Goal: Task Accomplishment & Management: Complete application form

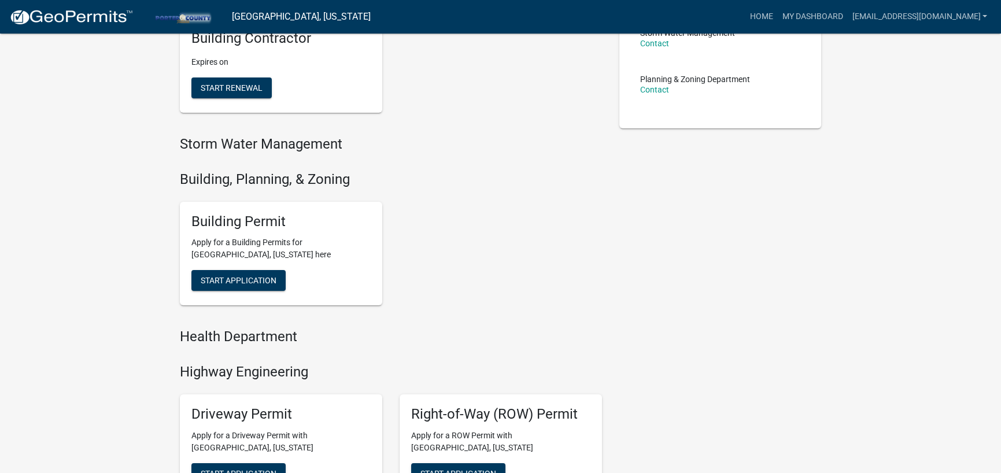
scroll to position [289, 0]
click at [230, 278] on span "Start Application" at bounding box center [239, 279] width 76 height 9
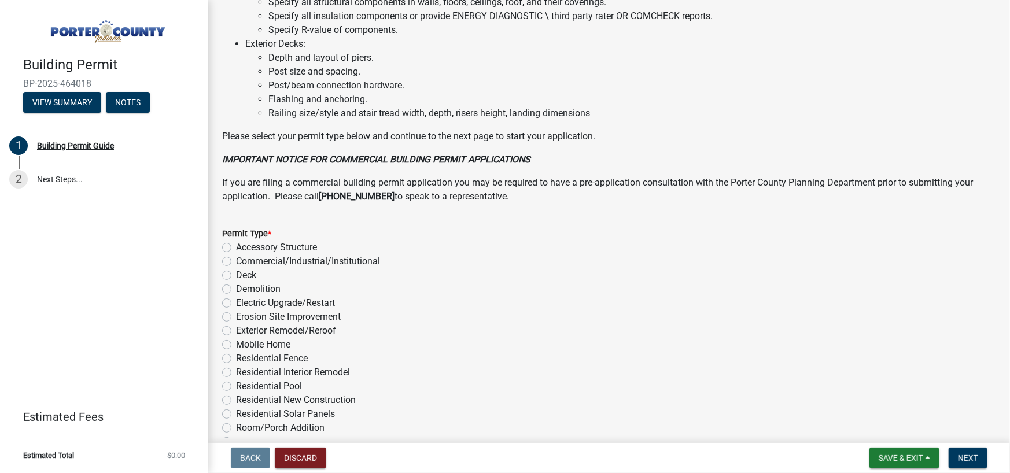
scroll to position [810, 0]
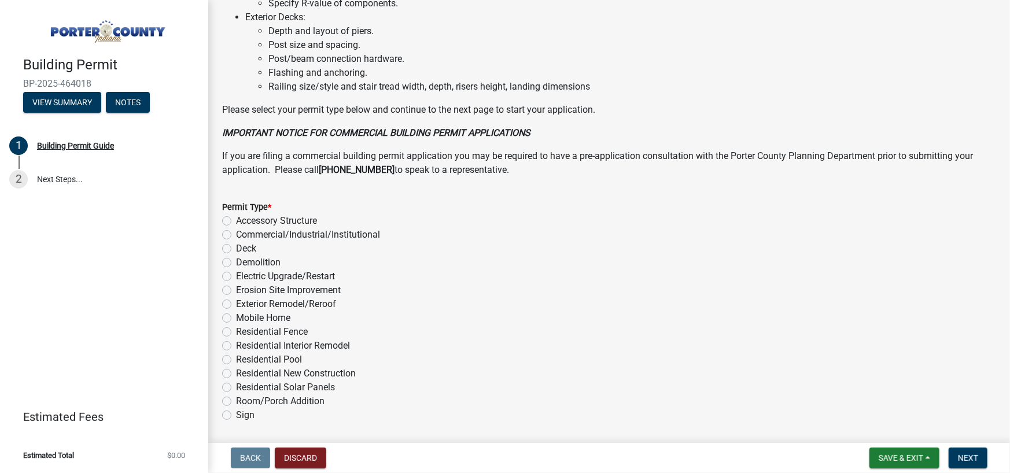
click at [314, 311] on label "Exterior Remodel/Reroof" at bounding box center [286, 304] width 100 height 14
click at [244, 305] on input "Exterior Remodel/Reroof" at bounding box center [240, 301] width 8 height 8
radio input "true"
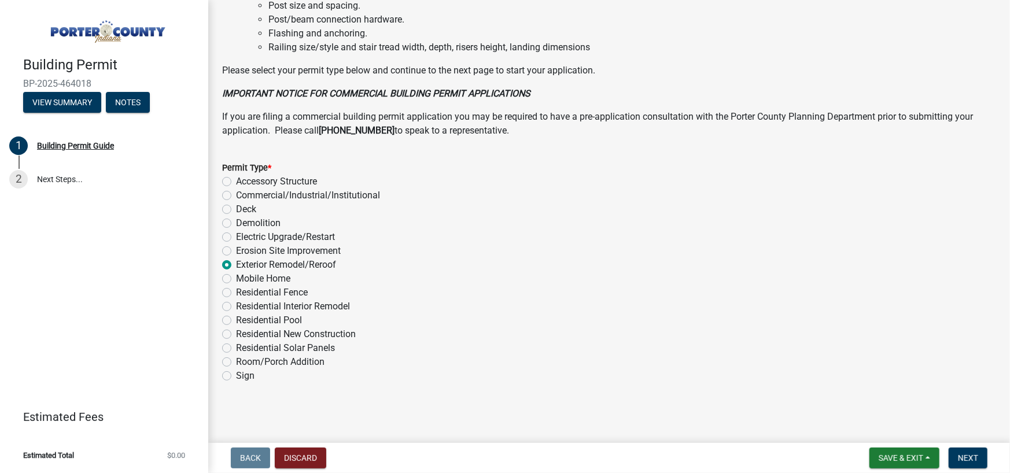
scroll to position [862, 0]
click at [974, 455] on span "Next" at bounding box center [968, 458] width 20 height 9
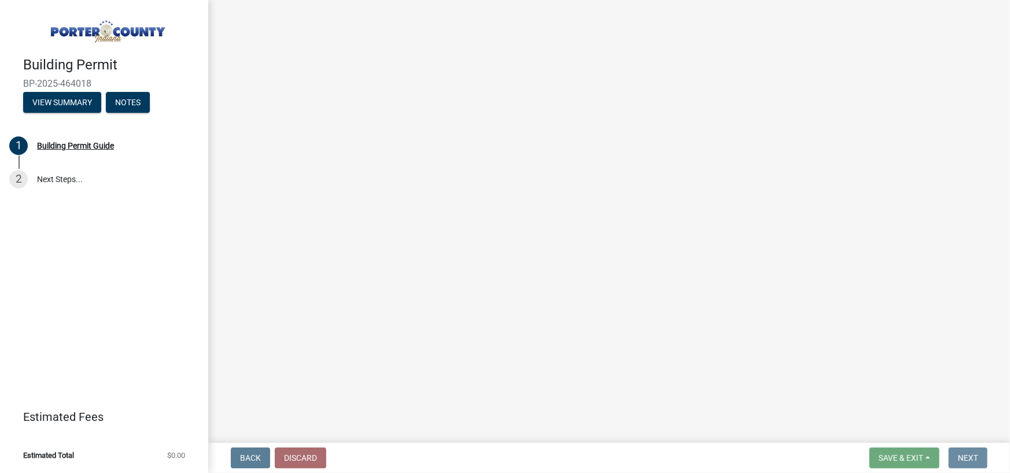
scroll to position [0, 0]
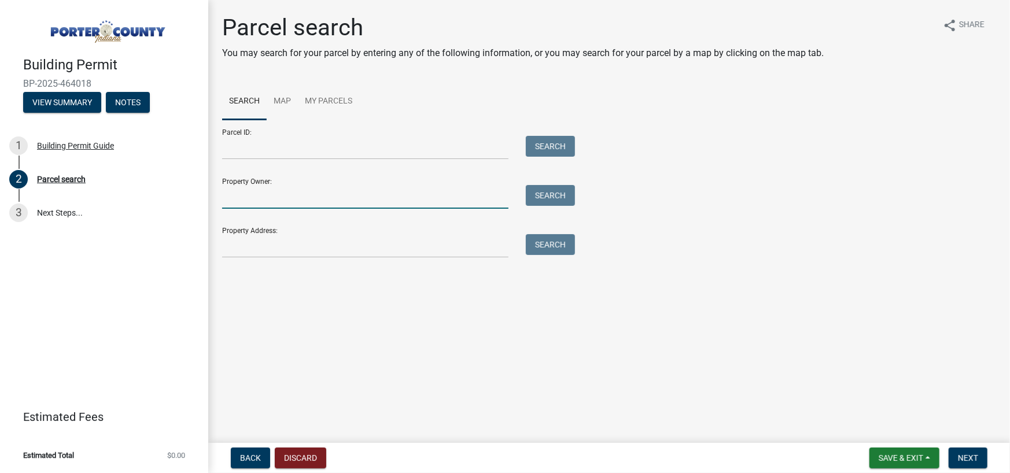
click at [378, 194] on input "Property Owner:" at bounding box center [365, 197] width 286 height 24
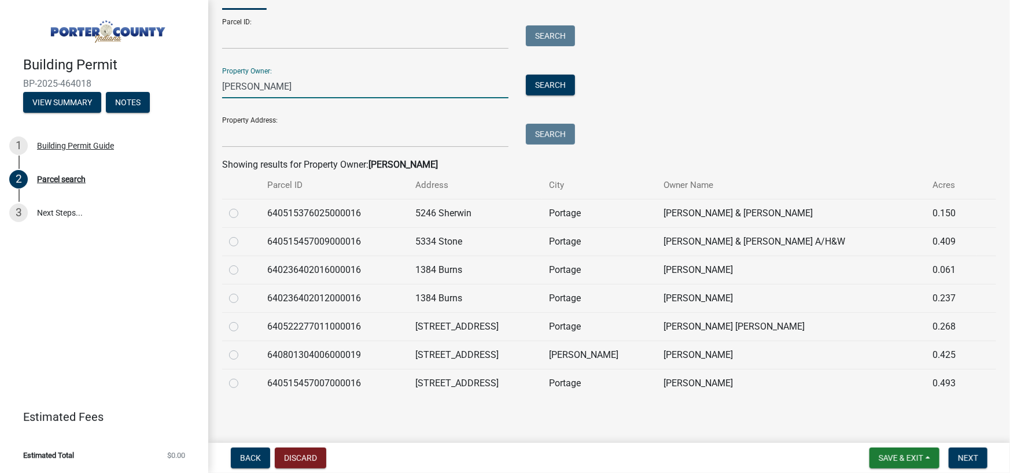
scroll to position [113, 0]
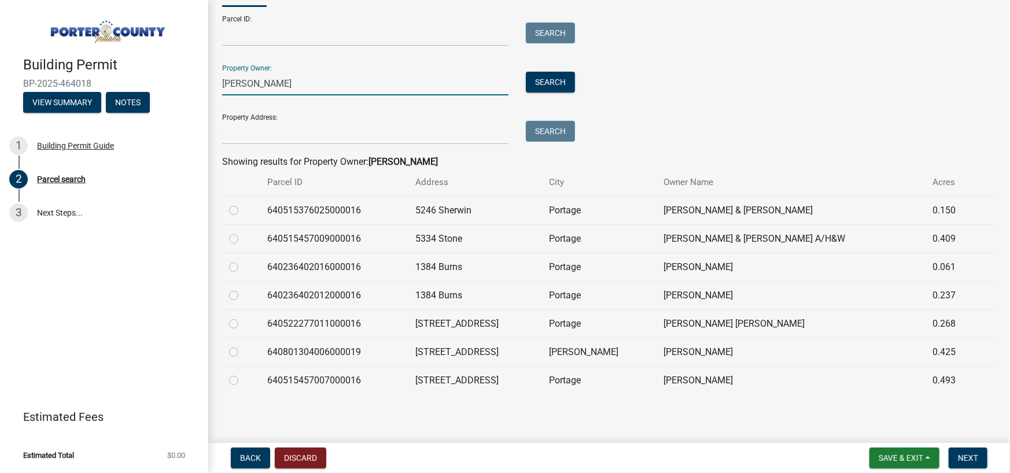
type input "miazga"
click at [243, 345] on label at bounding box center [243, 345] width 0 height 0
click at [243, 352] on input "radio" at bounding box center [247, 349] width 8 height 8
radio input "true"
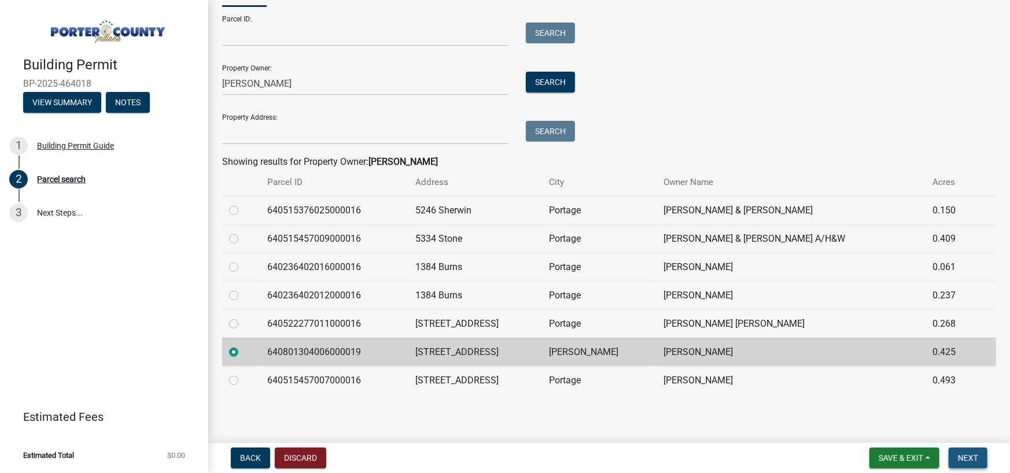
click at [964, 465] on button "Next" at bounding box center [968, 458] width 39 height 21
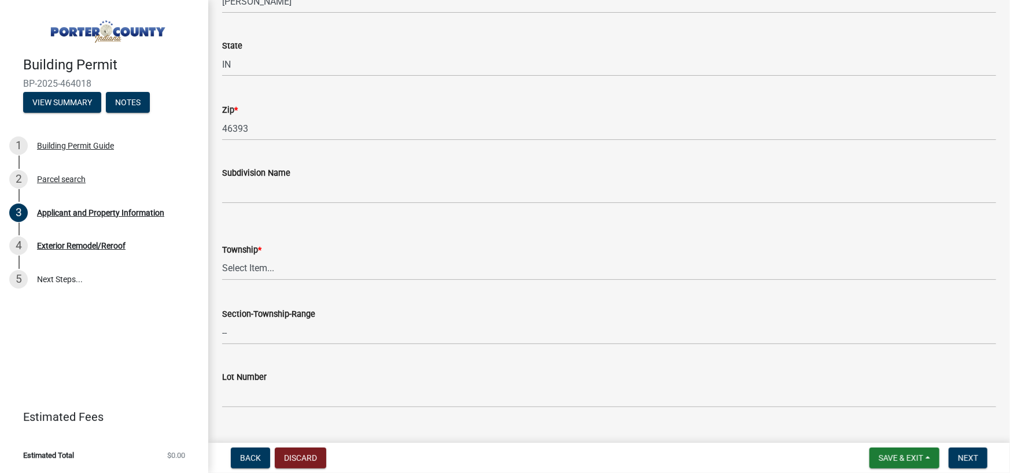
scroll to position [347, 0]
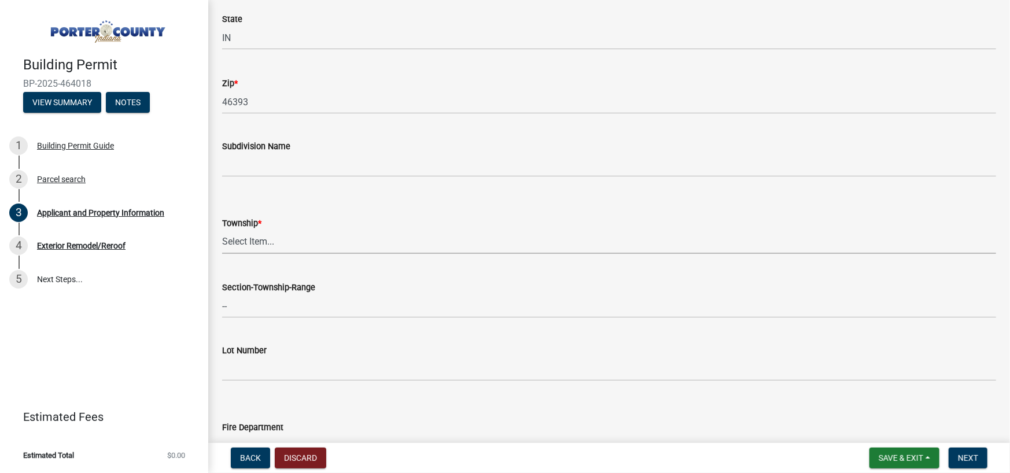
click at [477, 242] on select "Select Item... Boone Center Jackson Liberty Morgan Pine Pleasant Portage Porter…" at bounding box center [609, 242] width 774 height 24
click at [222, 230] on select "Select Item... Boone Center Jackson Liberty Morgan Pine Pleasant Portage Porter…" at bounding box center [609, 242] width 774 height 24
select select "eebc071e-620a-4db8-83e9-cb6b194c67e9"
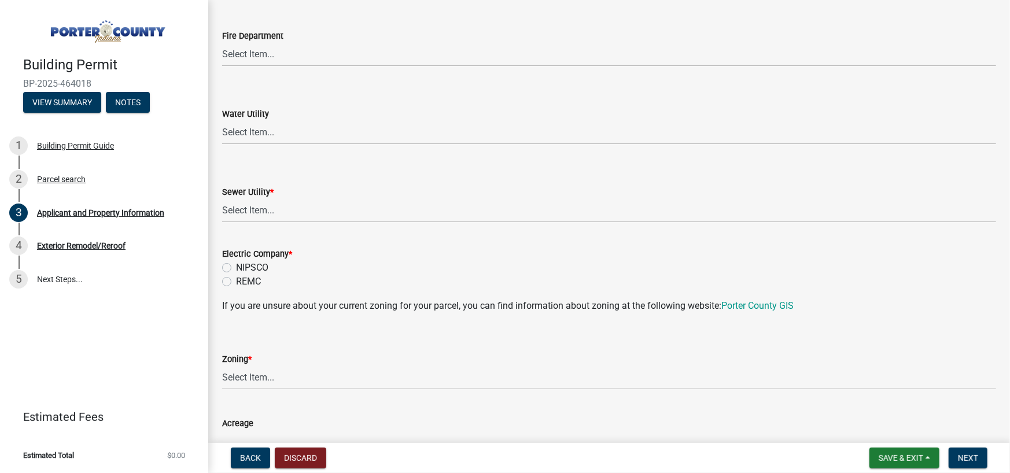
scroll to position [752, 0]
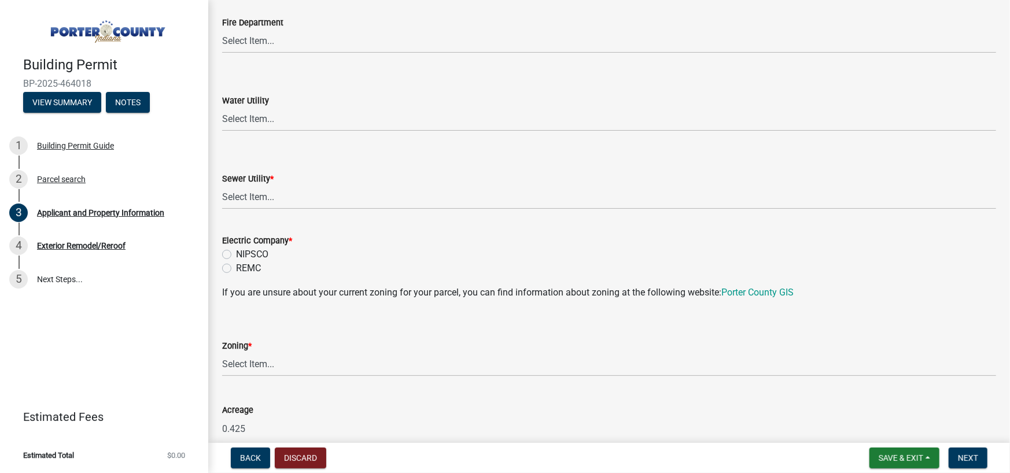
click at [261, 255] on label "NIPSCO" at bounding box center [252, 255] width 32 height 14
click at [244, 255] on input "NIPSCO" at bounding box center [240, 252] width 8 height 8
radio input "true"
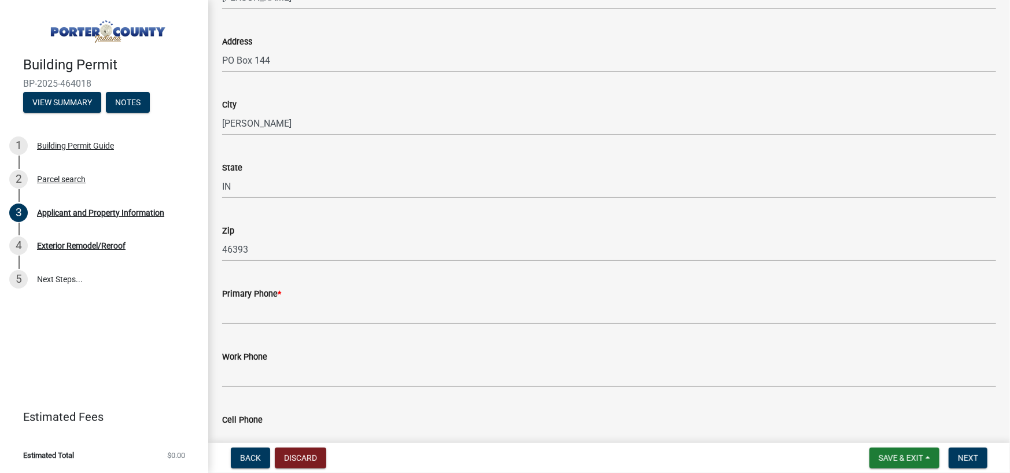
scroll to position [983, 0]
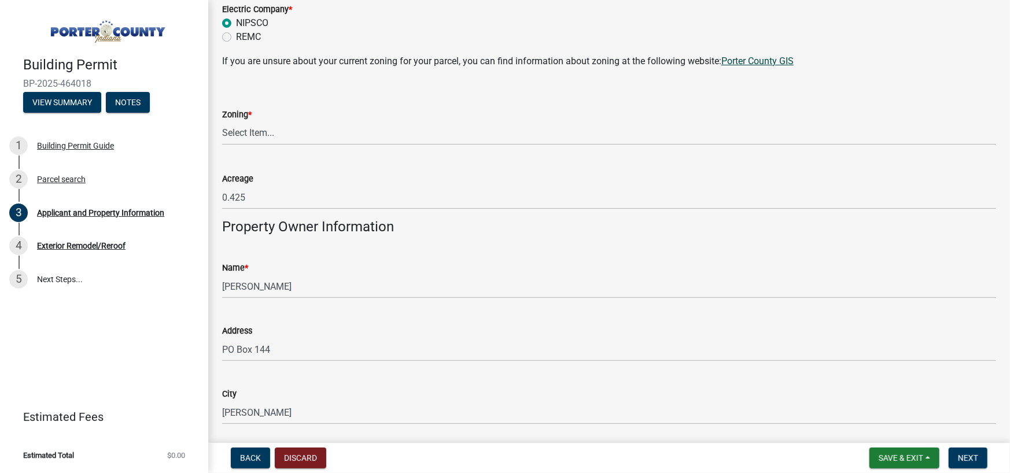
click at [745, 62] on link "Porter County GIS" at bounding box center [757, 61] width 72 height 11
click at [356, 130] on select "Select Item... A1 A2 CH CM CN I1 I2 I3 IN MP OT P1 P2 PUD R1 R2 R3 R4 RL RR" at bounding box center [609, 133] width 774 height 24
click at [222, 121] on select "Select Item... A1 A2 CH CM CN I1 I2 I3 IN MP OT P1 P2 PUD R1 R2 R3 R4 RL RR" at bounding box center [609, 133] width 774 height 24
select select "e2d1b1d7-ccc9-456b-9e96-e16306515997"
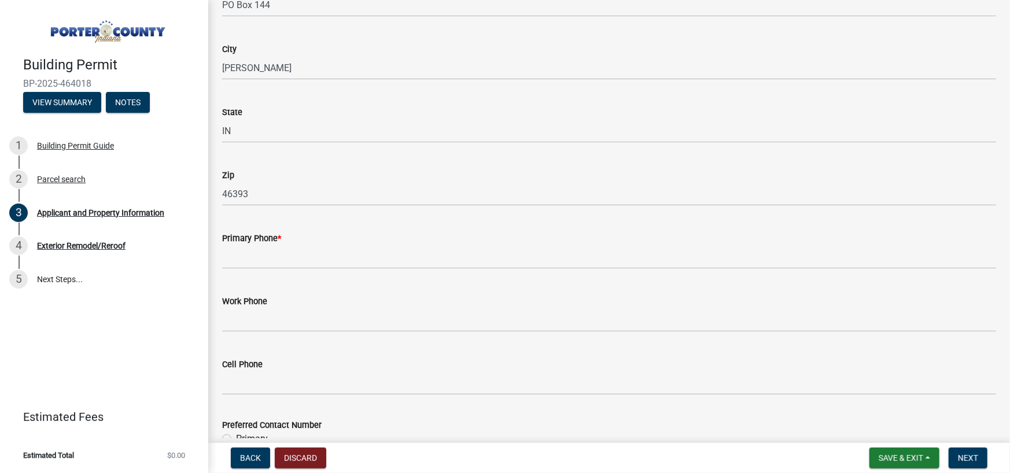
scroll to position [1331, 0]
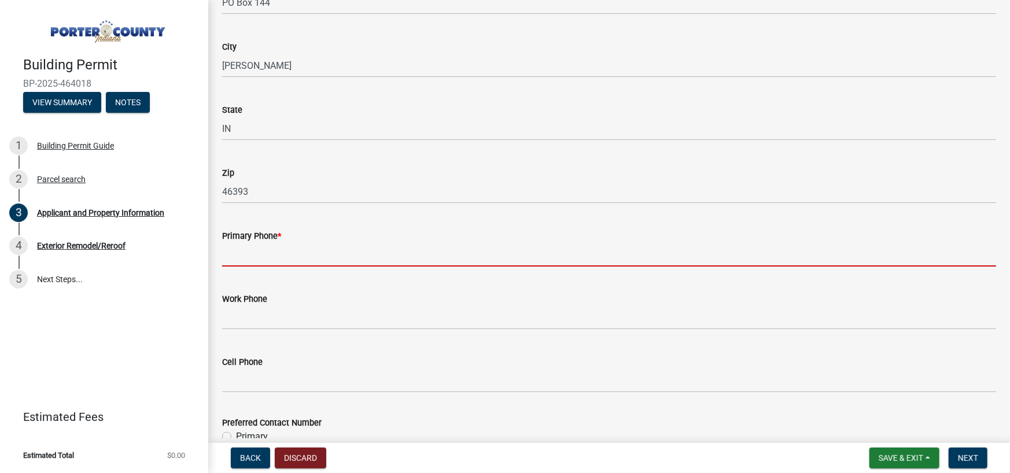
click at [460, 264] on input "Primary Phone *" at bounding box center [609, 255] width 774 height 24
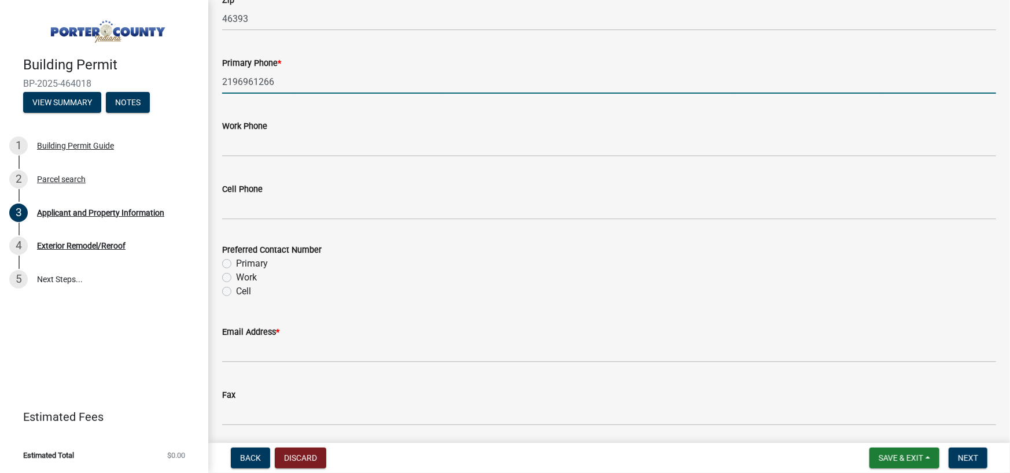
scroll to position [1504, 0]
type input "2196961266"
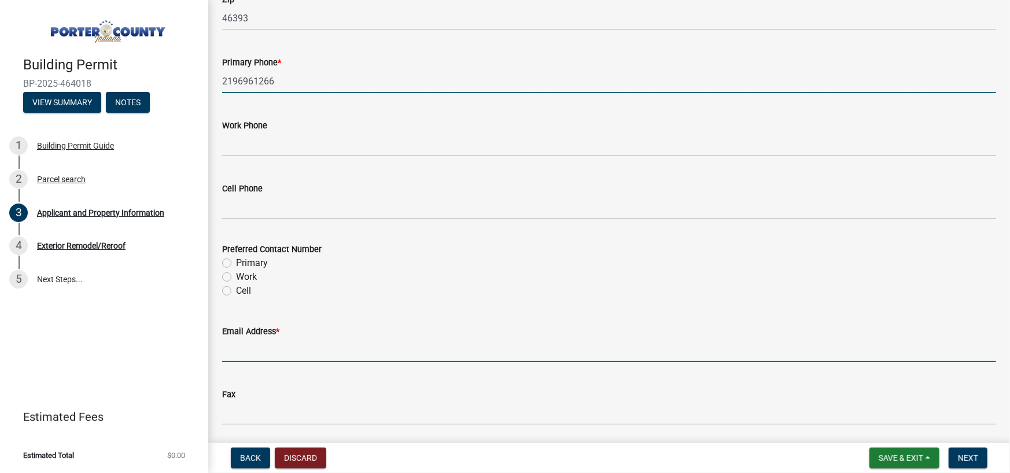
click at [289, 349] on input "Email Address *" at bounding box center [609, 350] width 774 height 24
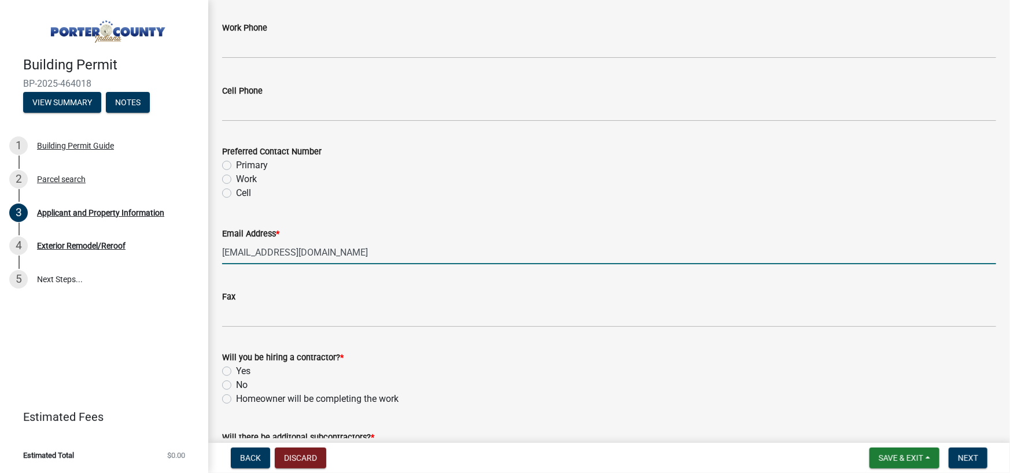
scroll to position [1678, 0]
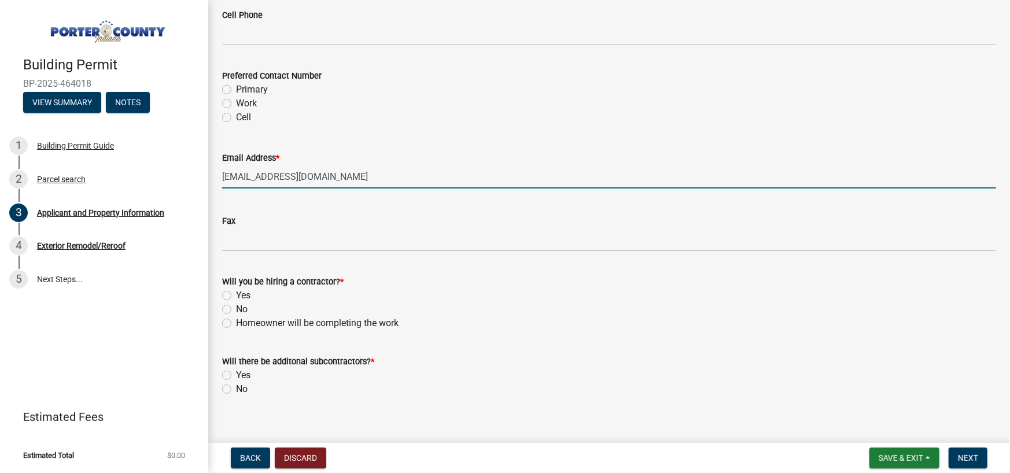
type input "[EMAIL_ADDRESS][DOMAIN_NAME]"
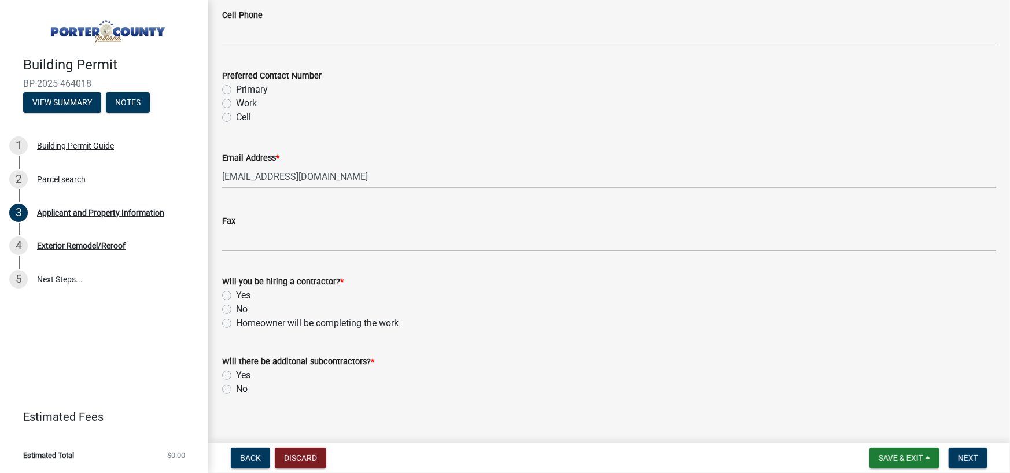
click at [241, 296] on label "Yes" at bounding box center [243, 296] width 14 height 14
click at [241, 296] on input "Yes" at bounding box center [240, 293] width 8 height 8
radio input "true"
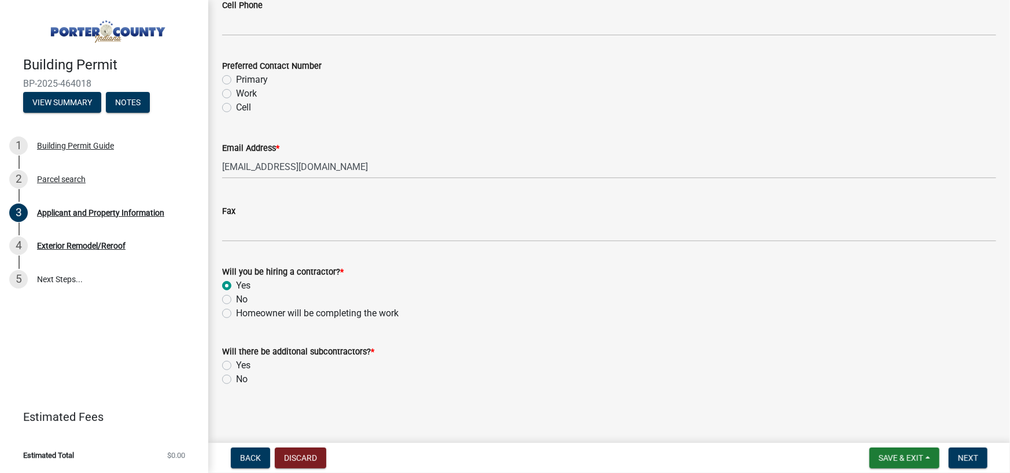
scroll to position [1690, 0]
click at [236, 374] on label "No" at bounding box center [242, 377] width 12 height 14
click at [236, 374] on input "No" at bounding box center [240, 374] width 8 height 8
radio input "true"
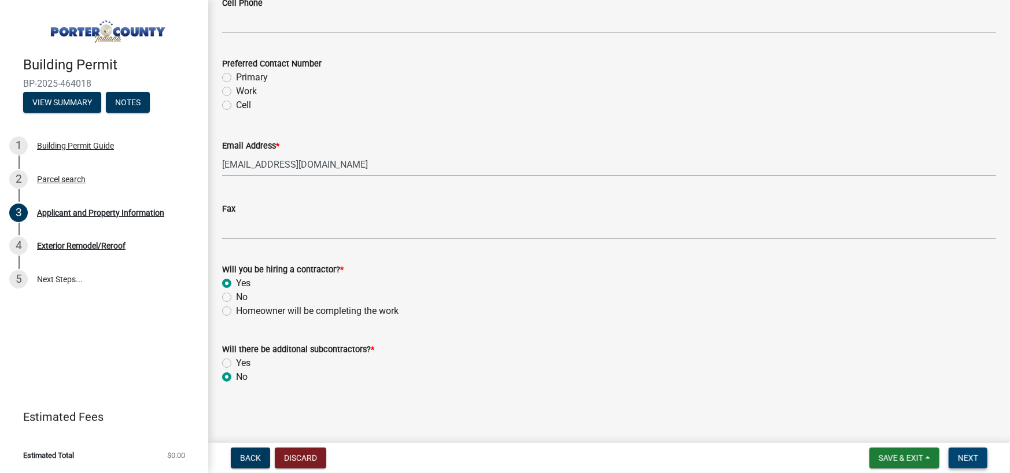
click at [966, 460] on span "Next" at bounding box center [968, 458] width 20 height 9
click at [964, 458] on span "Next" at bounding box center [968, 458] width 20 height 9
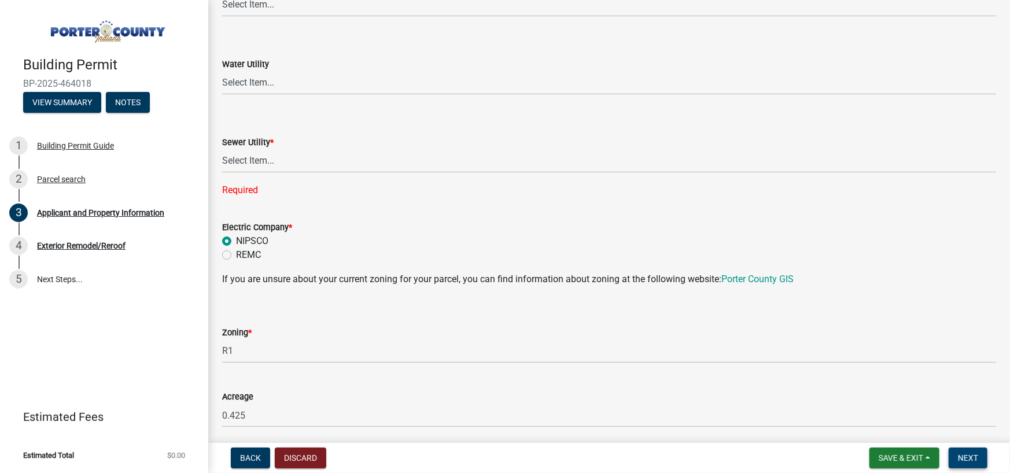
scroll to position [787, 0]
click at [312, 163] on select "Select Item... Aqua Indiana Inc Damon Run Falling Waters Lake Eliza - LEACD Nat…" at bounding box center [609, 162] width 774 height 24
click at [268, 156] on select "Select Item... Aqua Indiana Inc Damon Run Falling Waters Lake Eliza - LEACD Nat…" at bounding box center [609, 162] width 774 height 24
click at [222, 150] on select "Select Item... Aqua Indiana Inc Damon Run Falling Waters Lake Eliza - LEACD Nat…" at bounding box center [609, 162] width 774 height 24
select select "c796f995-08fe-487b-a20e-70ab553361d3"
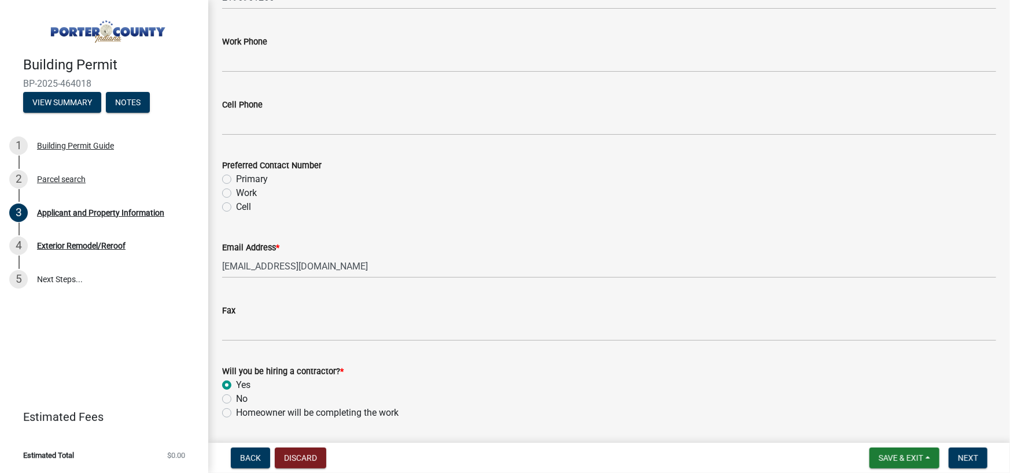
scroll to position [1690, 0]
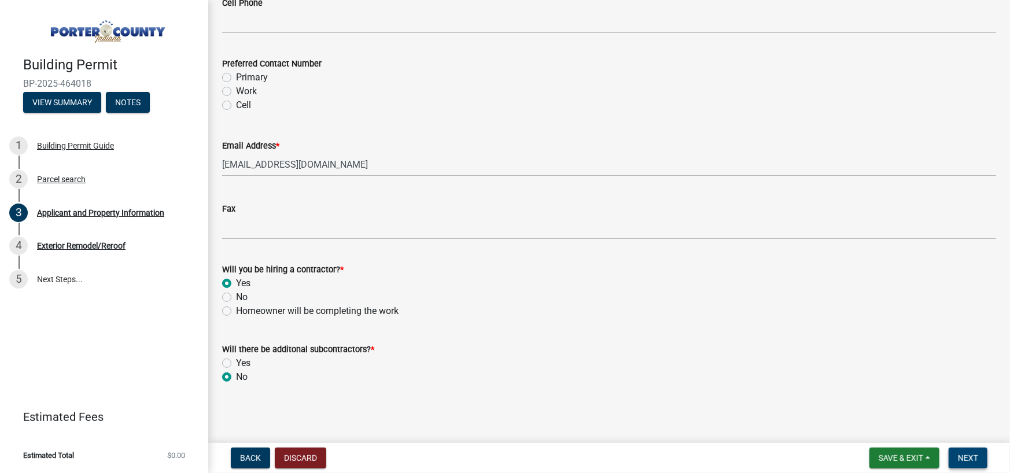
click at [972, 454] on span "Next" at bounding box center [968, 458] width 20 height 9
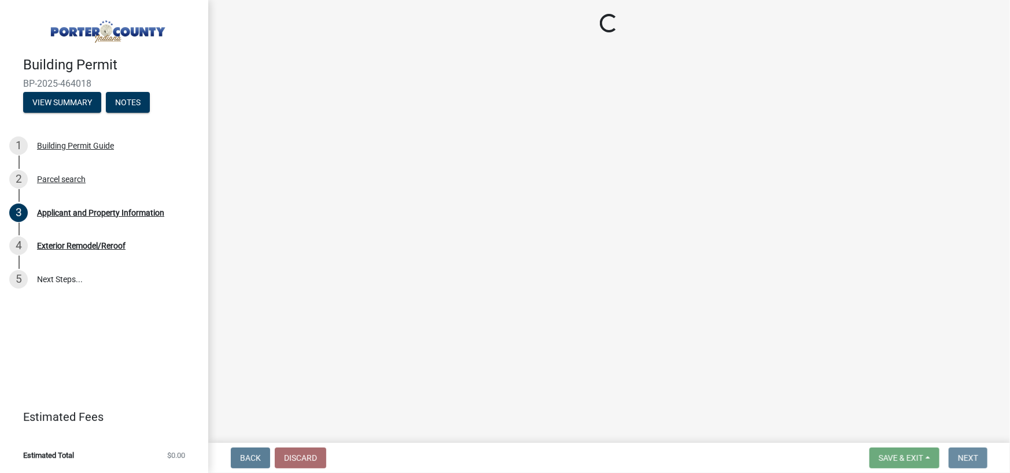
scroll to position [0, 0]
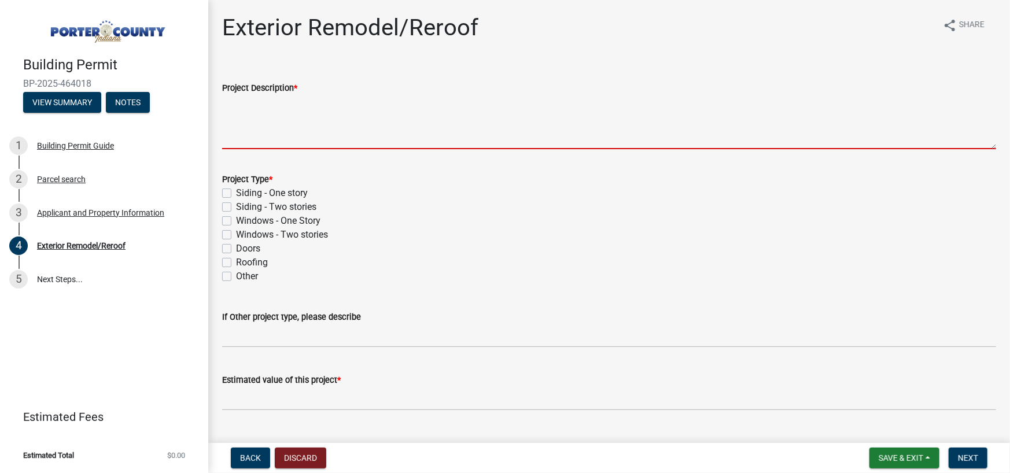
click at [278, 127] on textarea "Project Description *" at bounding box center [609, 122] width 774 height 54
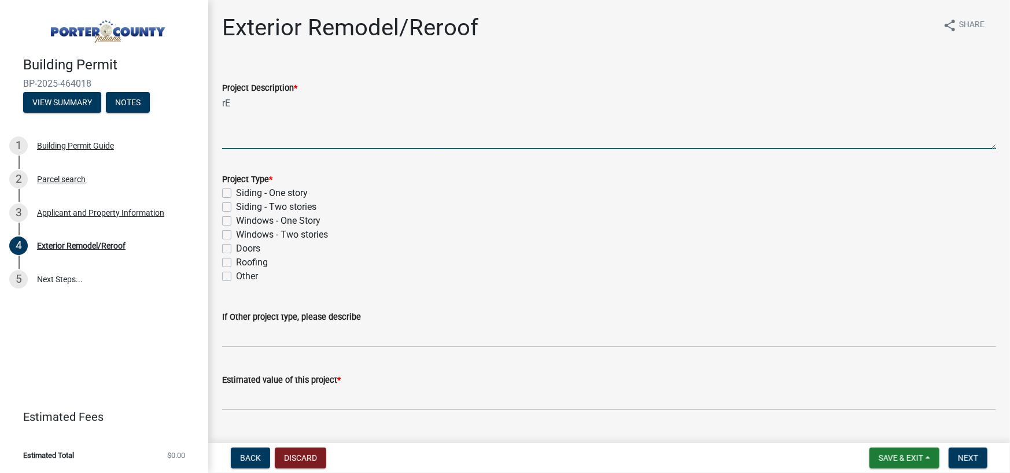
type textarea "r"
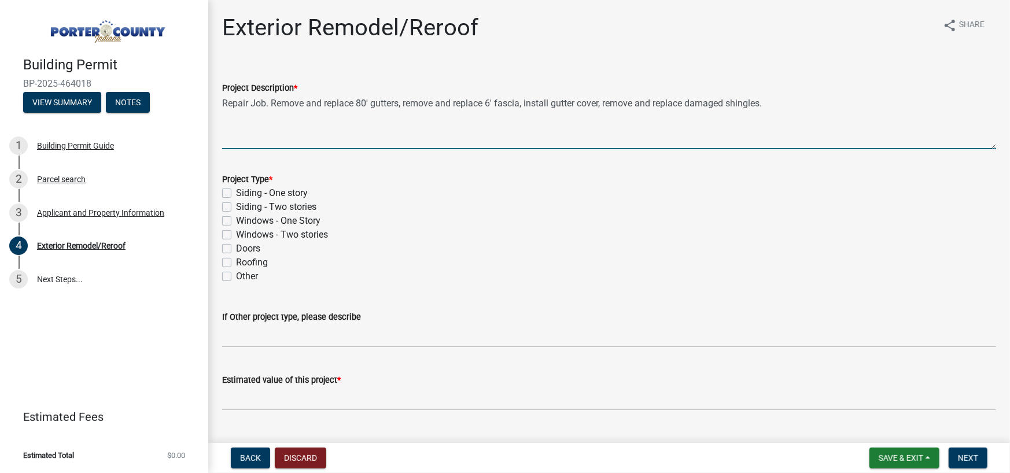
type textarea "Repair Job. Remove and replace 80' gutters, remove and replace 6' fascia, insta…"
click at [281, 209] on label "Siding - Two stories" at bounding box center [276, 207] width 80 height 14
click at [244, 208] on input "Siding - Two stories" at bounding box center [240, 204] width 8 height 8
checkbox input "true"
checkbox input "false"
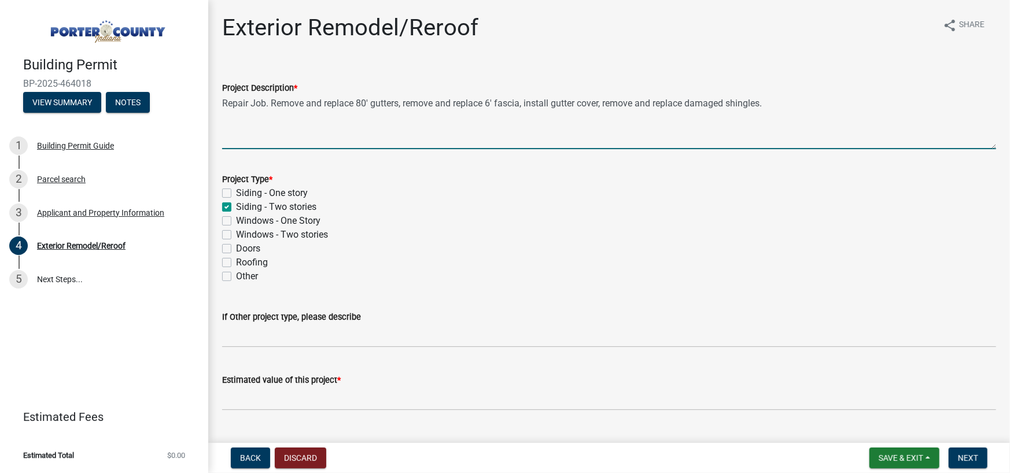
checkbox input "true"
checkbox input "false"
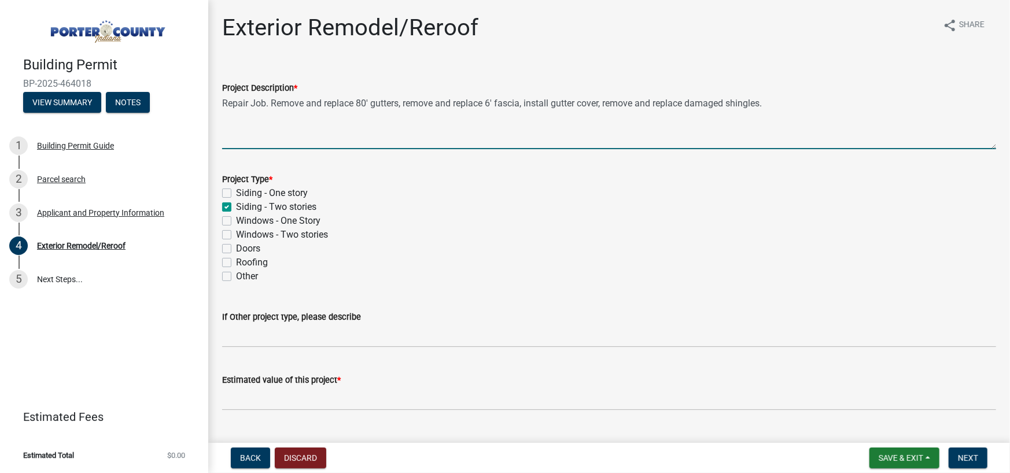
checkbox input "false"
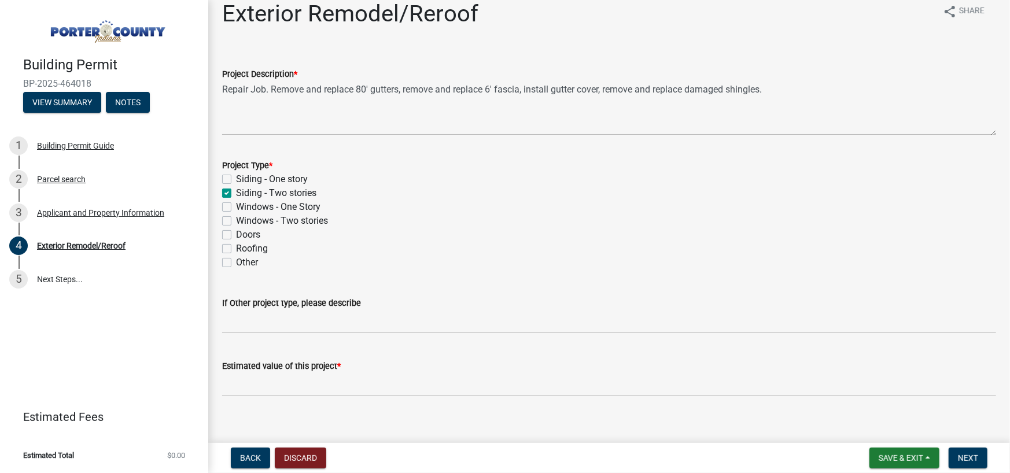
scroll to position [27, 0]
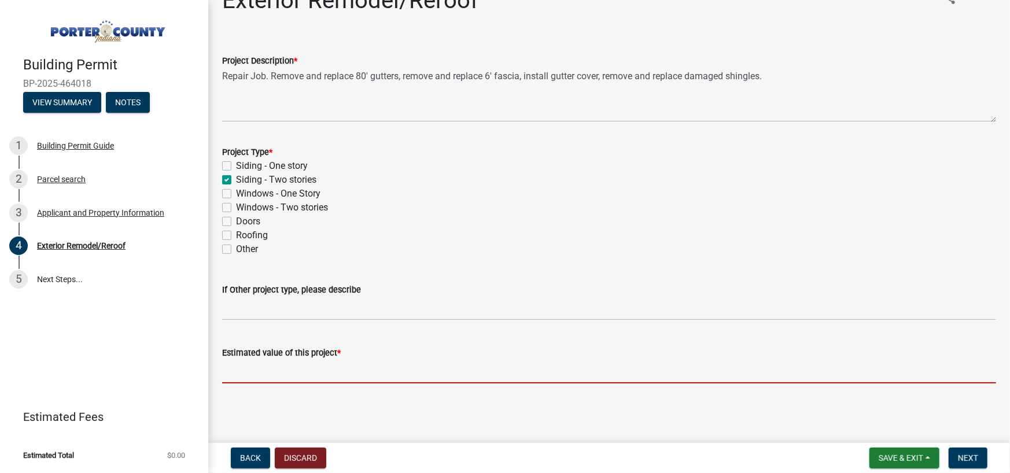
click at [344, 374] on input "text" at bounding box center [609, 372] width 774 height 24
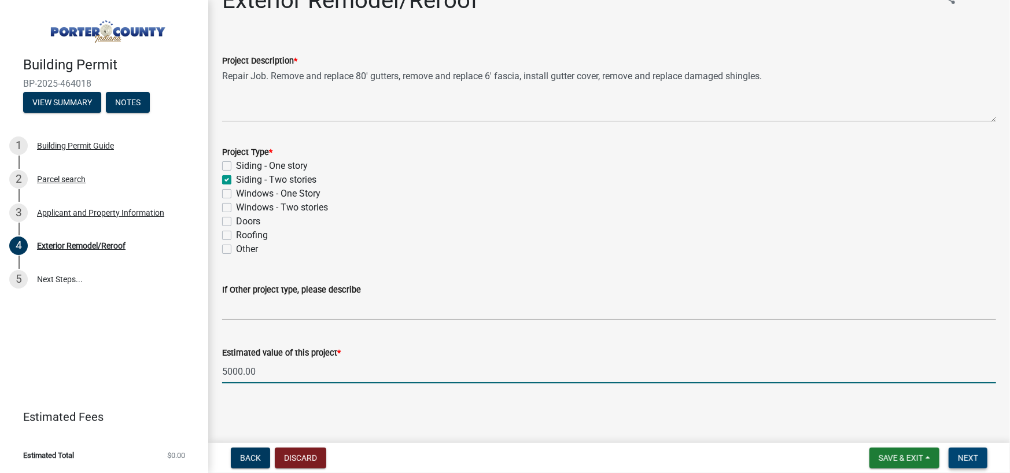
type input "5000"
click at [979, 458] on button "Next" at bounding box center [968, 458] width 39 height 21
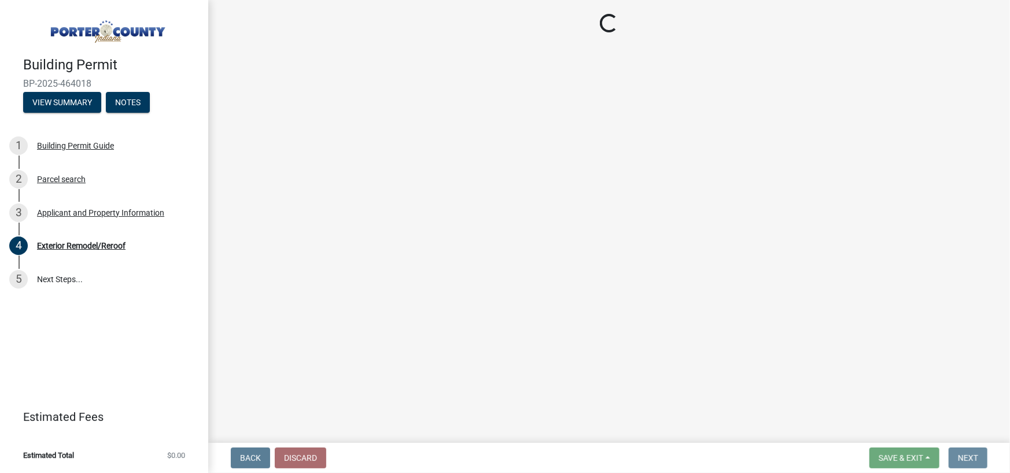
scroll to position [0, 0]
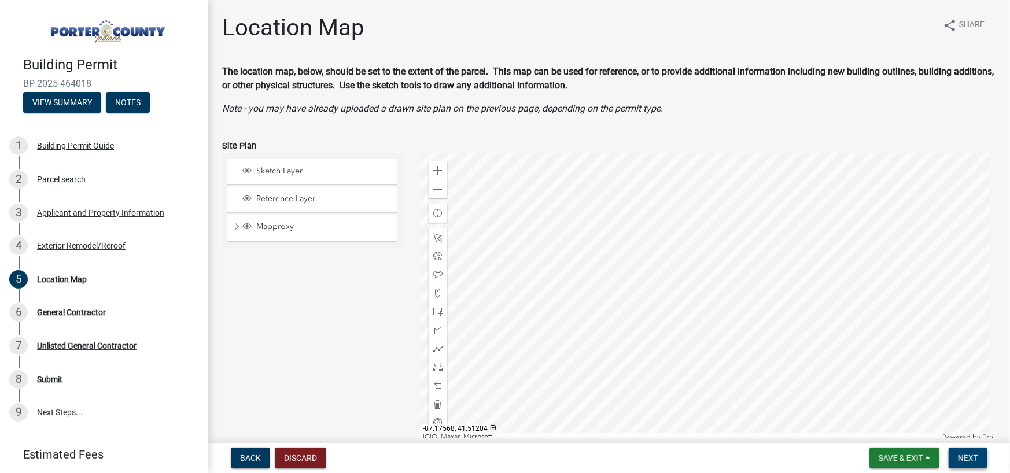
click at [980, 462] on button "Next" at bounding box center [968, 458] width 39 height 21
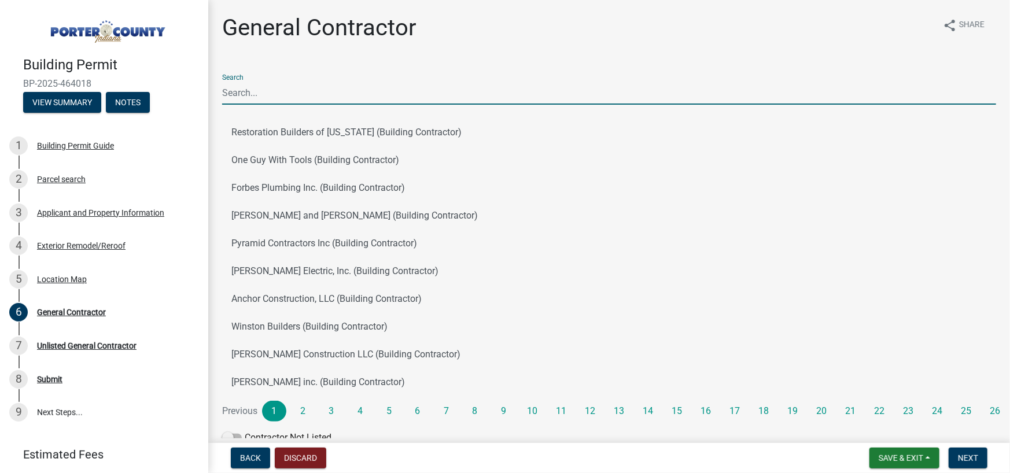
click at [395, 81] on input "Search" at bounding box center [609, 93] width 774 height 24
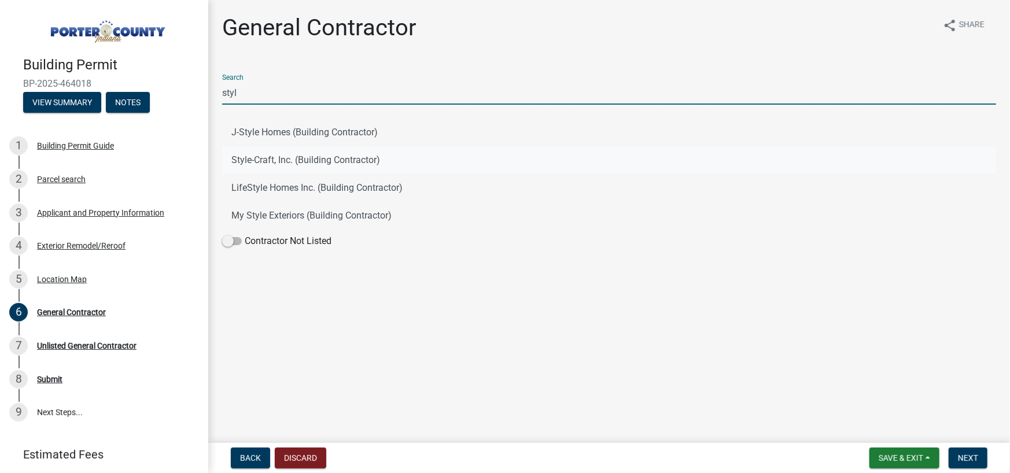
type input "styl"
click at [344, 165] on button "Style-Craft, Inc. (Building Contractor)" at bounding box center [609, 160] width 774 height 28
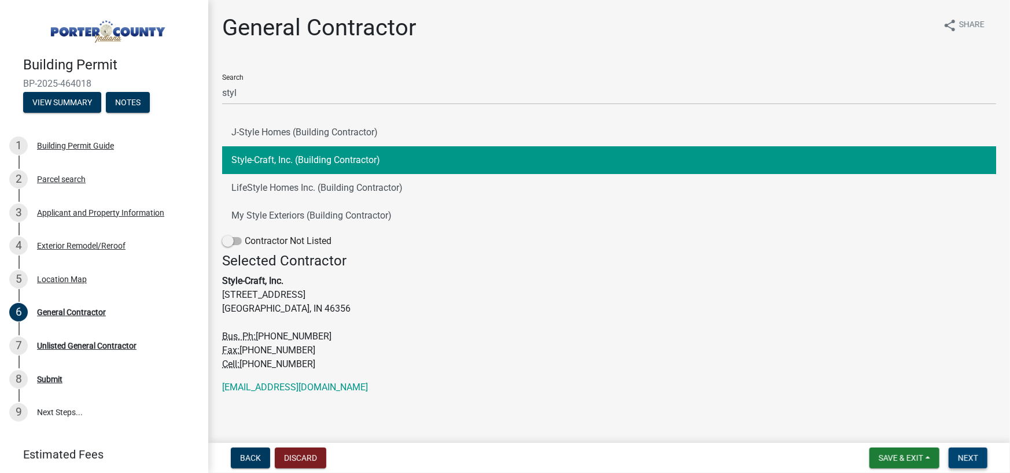
click at [960, 447] on nav "Back Discard Save & Exit Save Save & Exit Next" at bounding box center [609, 458] width 802 height 30
click at [964, 452] on button "Next" at bounding box center [968, 458] width 39 height 21
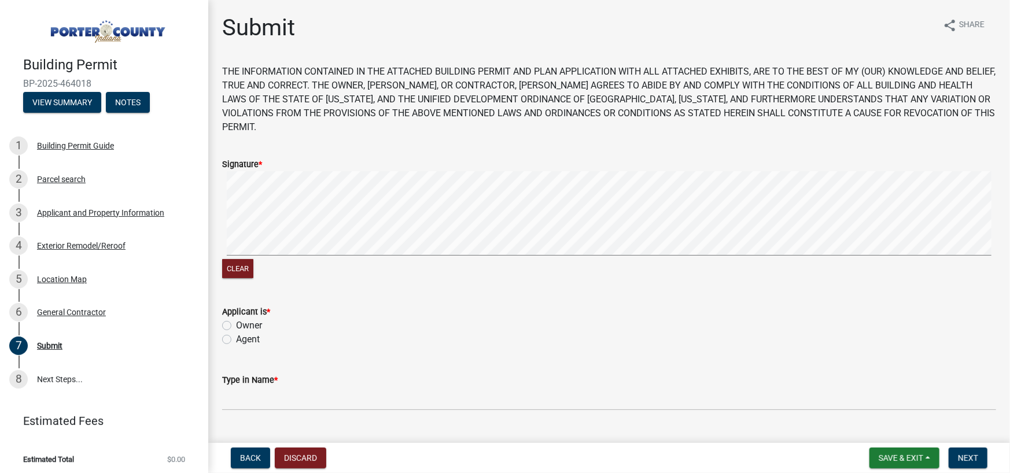
click at [261, 319] on label "Owner" at bounding box center [249, 326] width 26 height 14
click at [244, 319] on input "Owner" at bounding box center [240, 323] width 8 height 8
radio input "true"
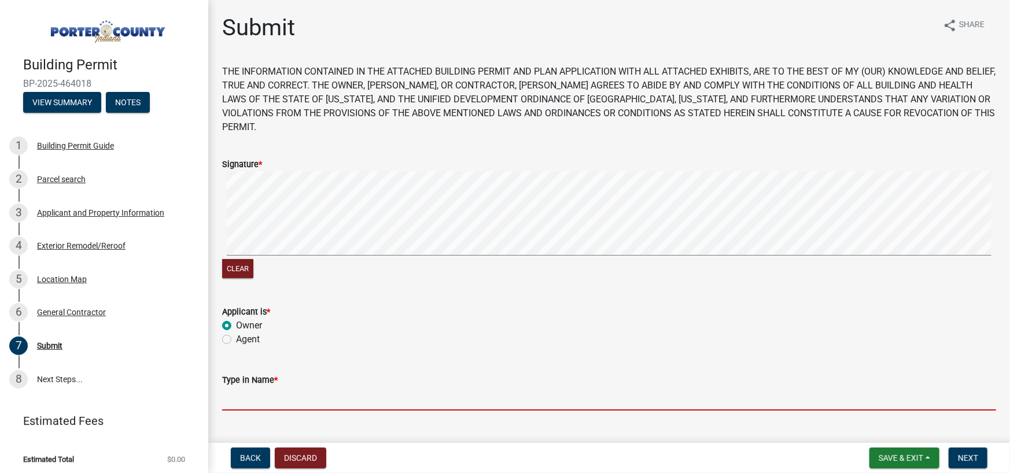
click at [271, 387] on input "Type in Name *" at bounding box center [609, 399] width 774 height 24
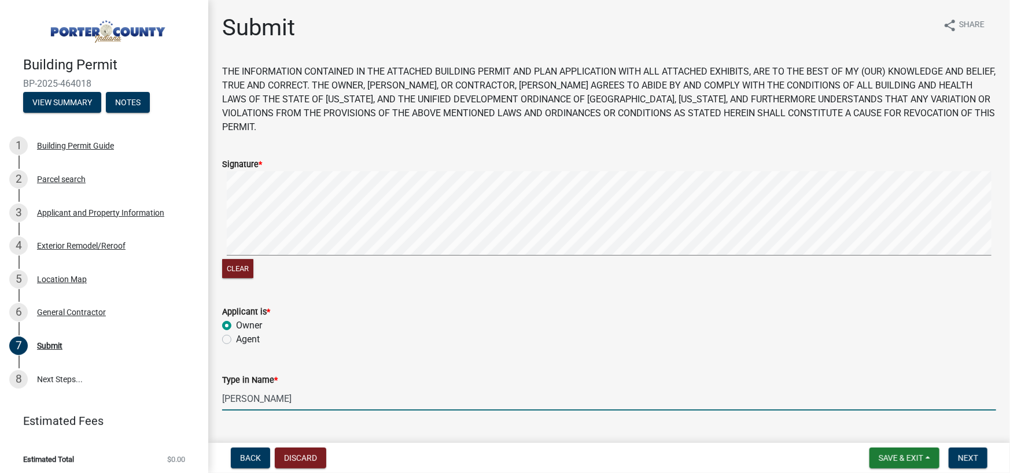
type input "[PERSON_NAME]"
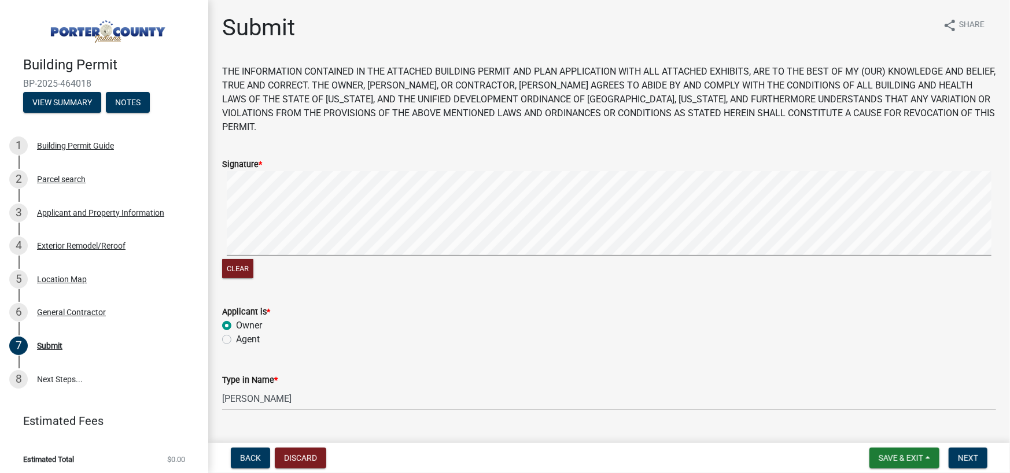
scroll to position [21, 0]
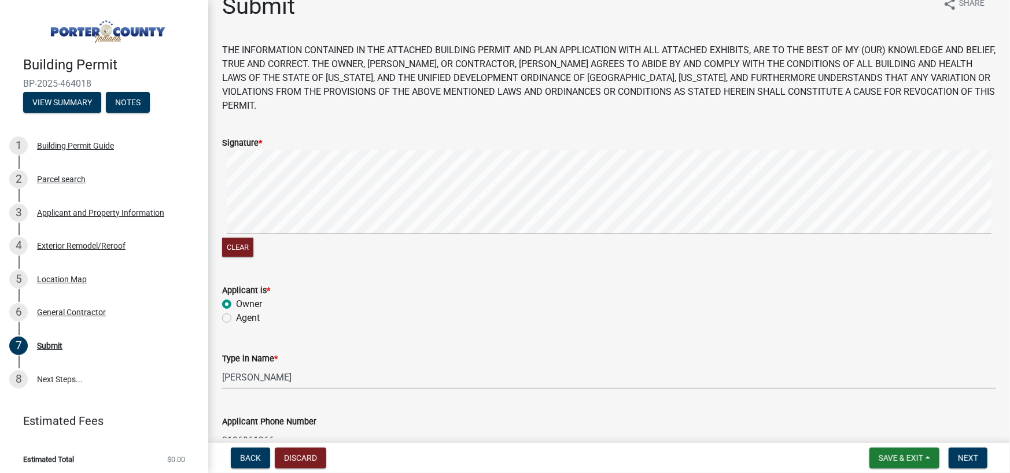
type input "2196961266"
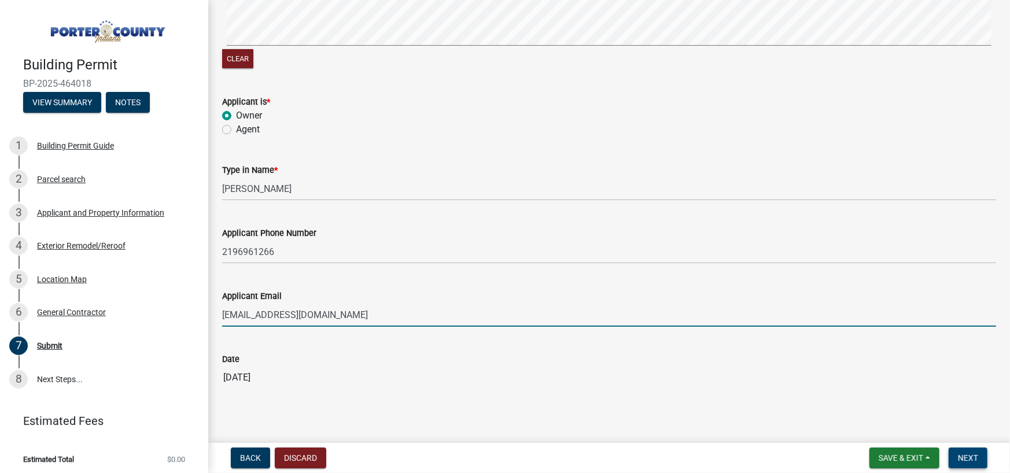
type input "[EMAIL_ADDRESS][DOMAIN_NAME]"
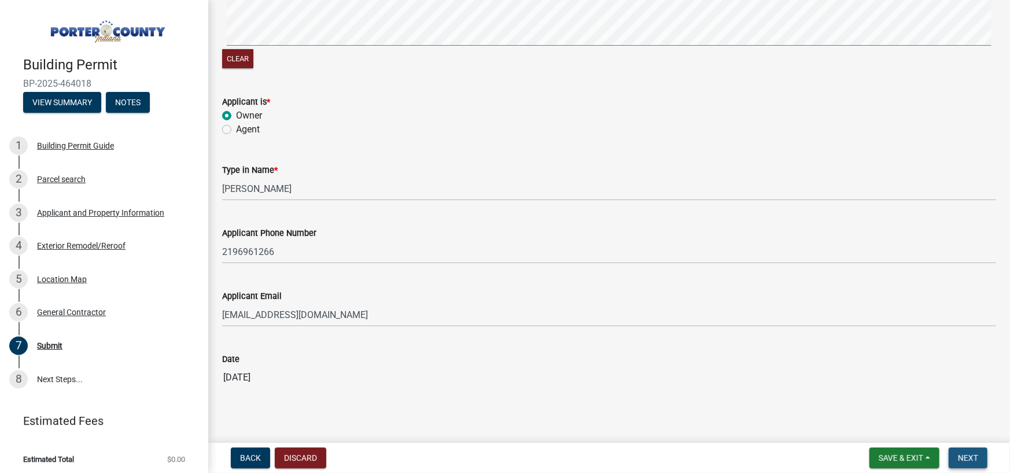
click at [967, 455] on span "Next" at bounding box center [968, 458] width 20 height 9
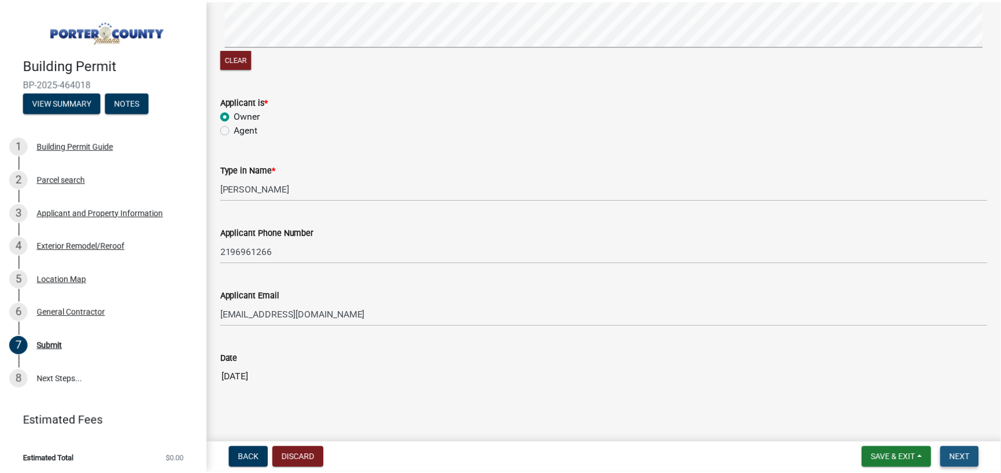
scroll to position [0, 0]
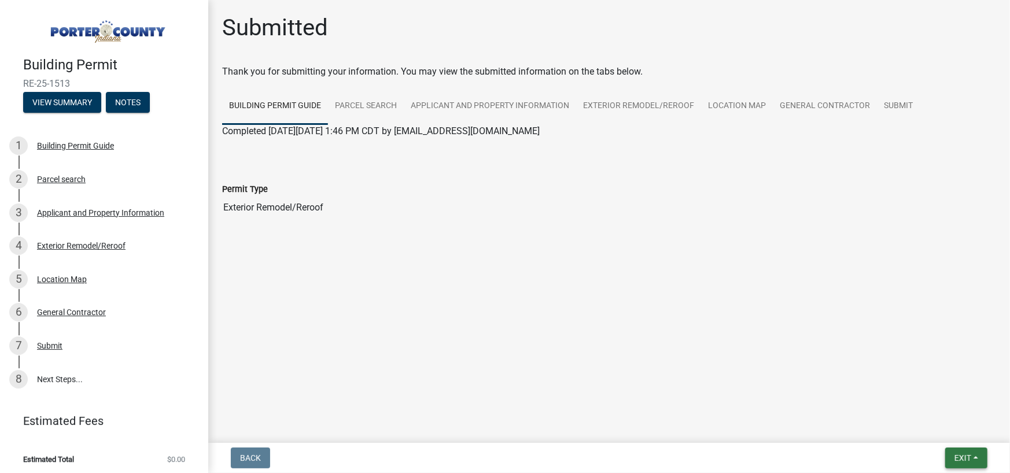
click at [969, 459] on span "Exit" at bounding box center [963, 458] width 17 height 9
click at [961, 429] on button "Save & Exit" at bounding box center [941, 428] width 93 height 28
click at [117, 213] on div "Applicant and Property Information" at bounding box center [100, 213] width 127 height 8
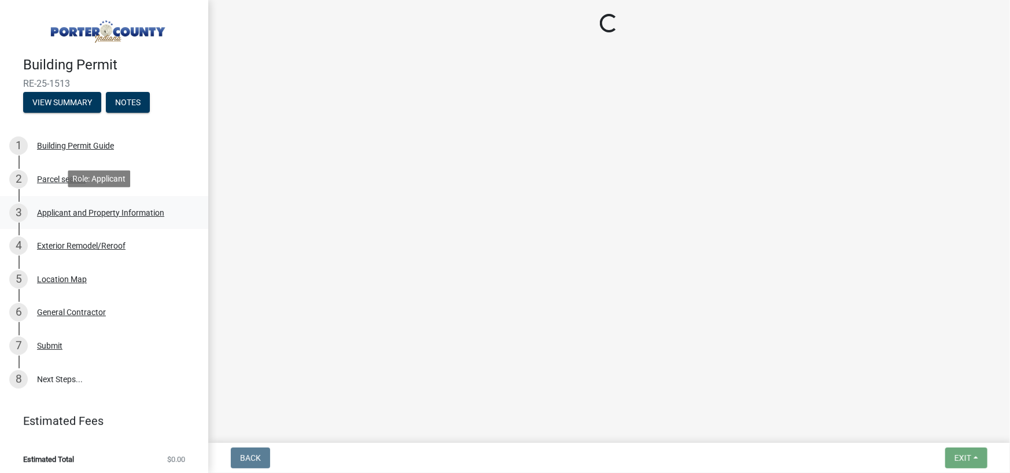
select select "eebc071e-620a-4db8-83e9-cb6b194c67e9"
select select "c796f995-08fe-487b-a20e-70ab553361d3"
select select "e2d1b1d7-ccc9-456b-9e96-e16306515997"
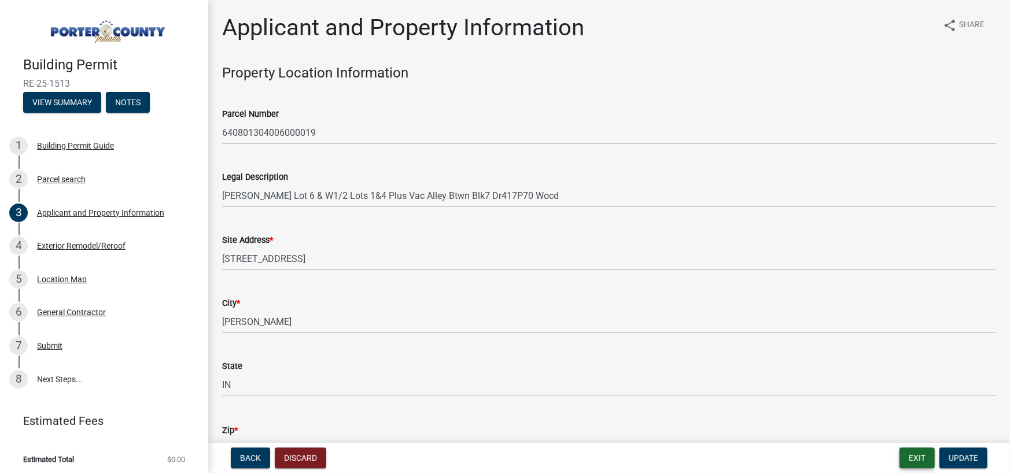
click at [913, 462] on button "Exit" at bounding box center [917, 458] width 35 height 21
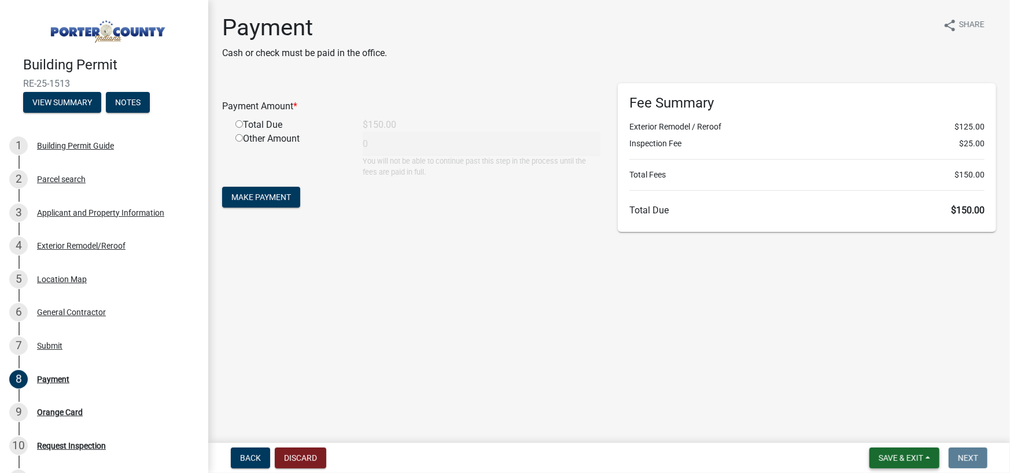
click at [896, 461] on span "Save & Exit" at bounding box center [901, 458] width 45 height 9
click at [900, 424] on button "Save & Exit" at bounding box center [893, 428] width 93 height 28
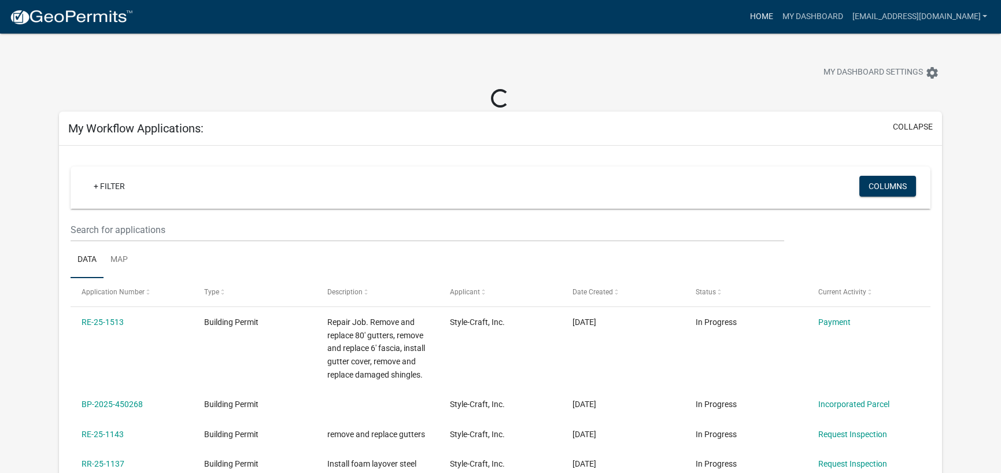
click at [776, 21] on link "Home" at bounding box center [761, 17] width 32 height 22
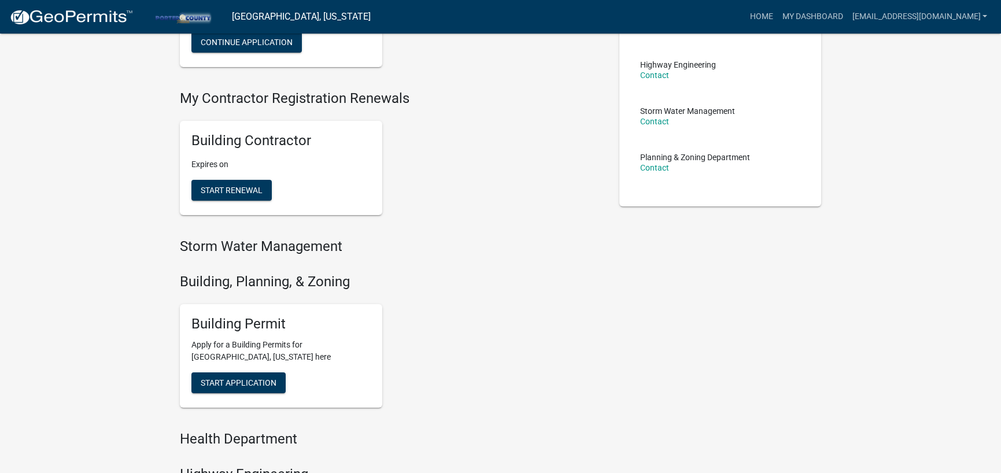
scroll to position [231, 0]
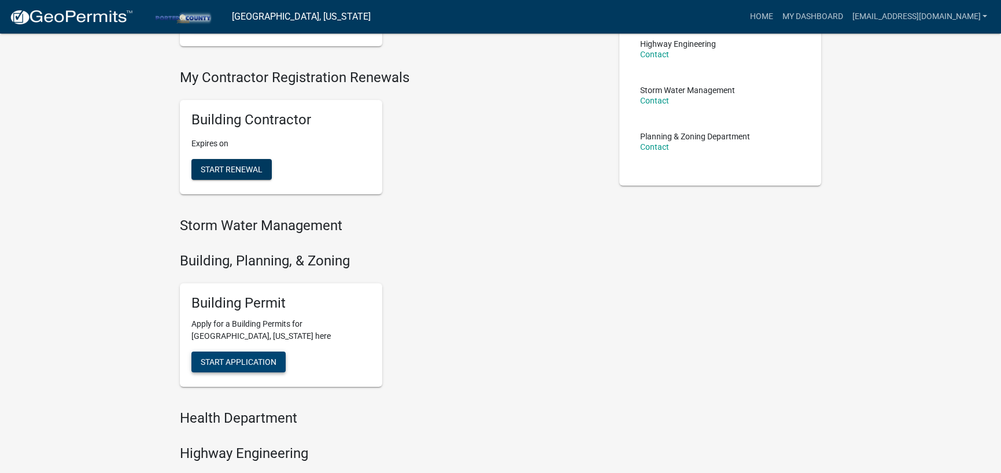
click at [271, 363] on span "Start Application" at bounding box center [239, 362] width 76 height 9
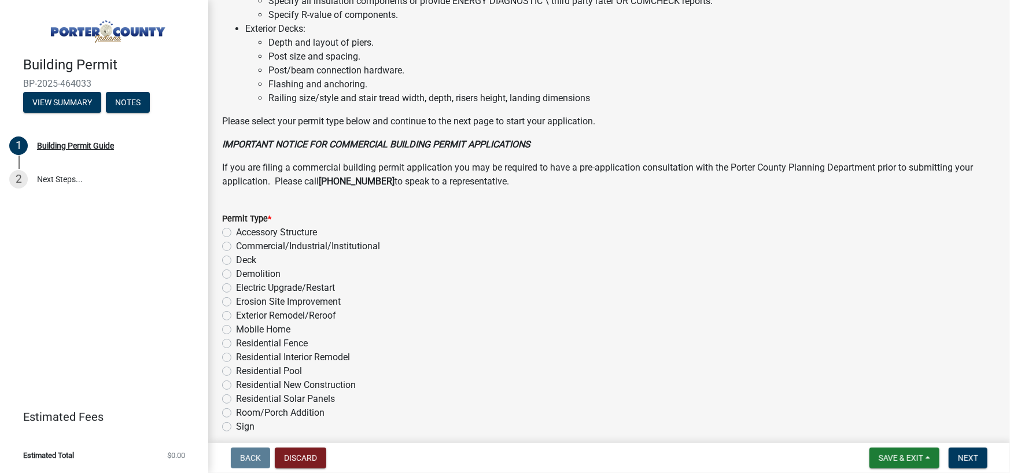
scroll to position [810, 0]
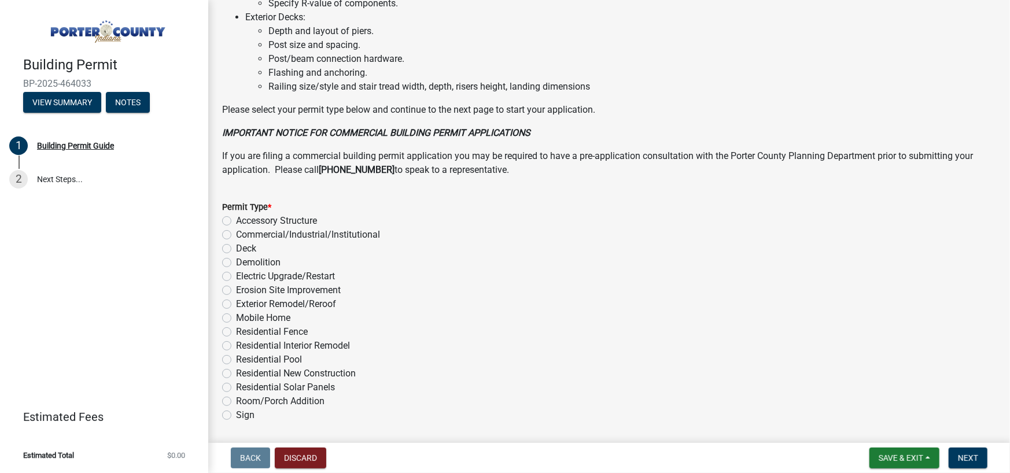
click at [307, 353] on label "Residential Interior Remodel" at bounding box center [293, 346] width 114 height 14
click at [244, 347] on input "Residential Interior Remodel" at bounding box center [240, 343] width 8 height 8
radio input "true"
click at [292, 311] on label "Exterior Remodel/Reroof" at bounding box center [286, 304] width 100 height 14
click at [244, 305] on input "Exterior Remodel/Reroof" at bounding box center [240, 301] width 8 height 8
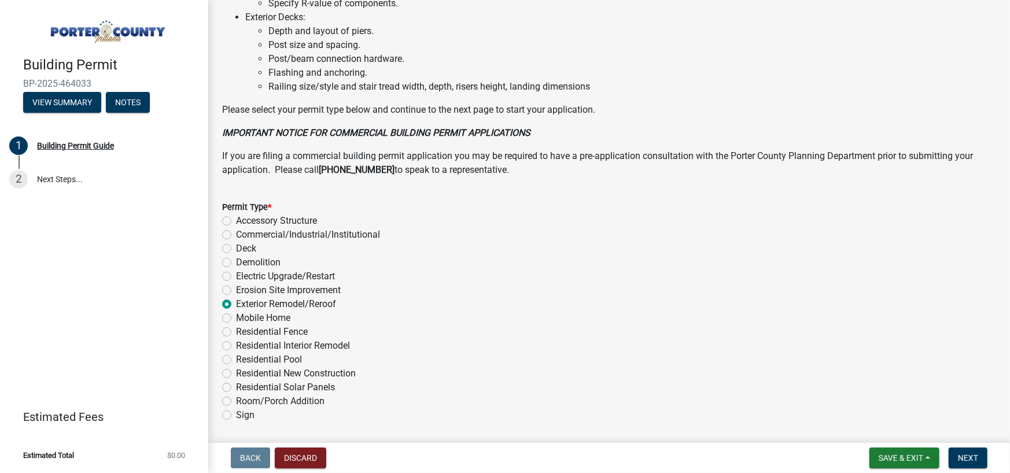
radio input "true"
click at [970, 446] on nav "Back Discard Save & Exit Save Save & Exit Next" at bounding box center [609, 458] width 802 height 30
click at [970, 454] on span "Next" at bounding box center [968, 458] width 20 height 9
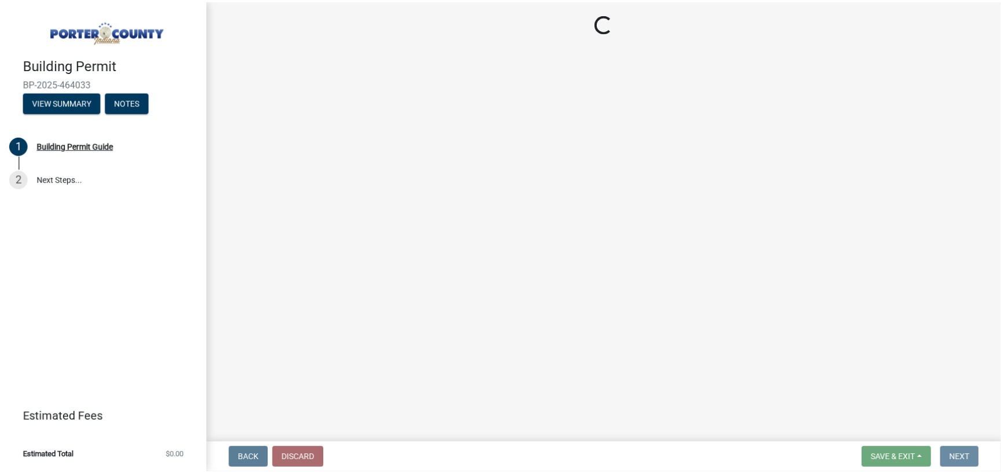
scroll to position [0, 0]
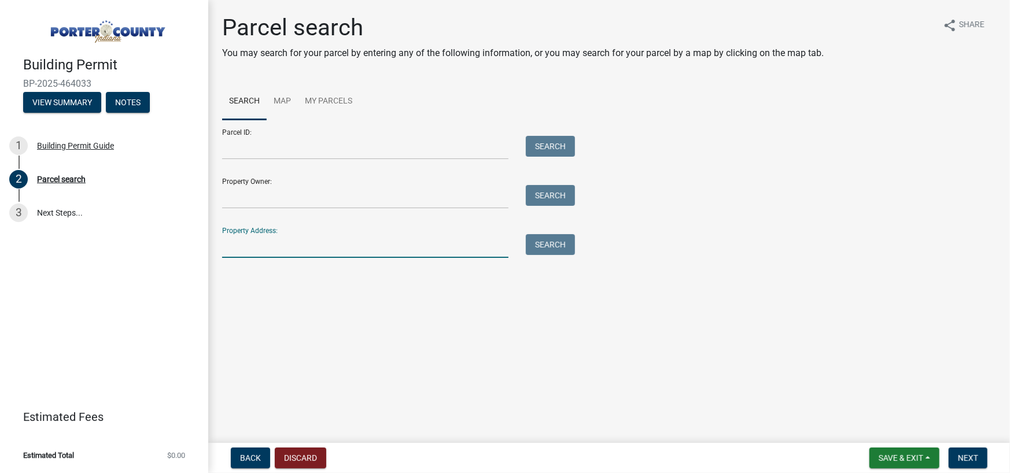
click at [266, 248] on input "Property Address:" at bounding box center [365, 246] width 286 height 24
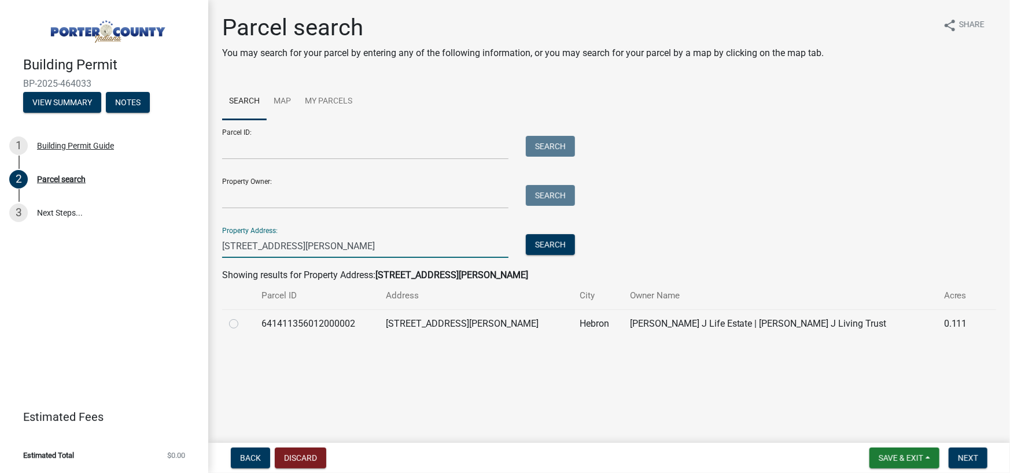
type input "304 casey st"
click at [347, 323] on td "641411356012000002" at bounding box center [317, 323] width 125 height 28
click at [243, 317] on label at bounding box center [243, 317] width 0 height 0
click at [243, 322] on input "radio" at bounding box center [247, 321] width 8 height 8
radio input "true"
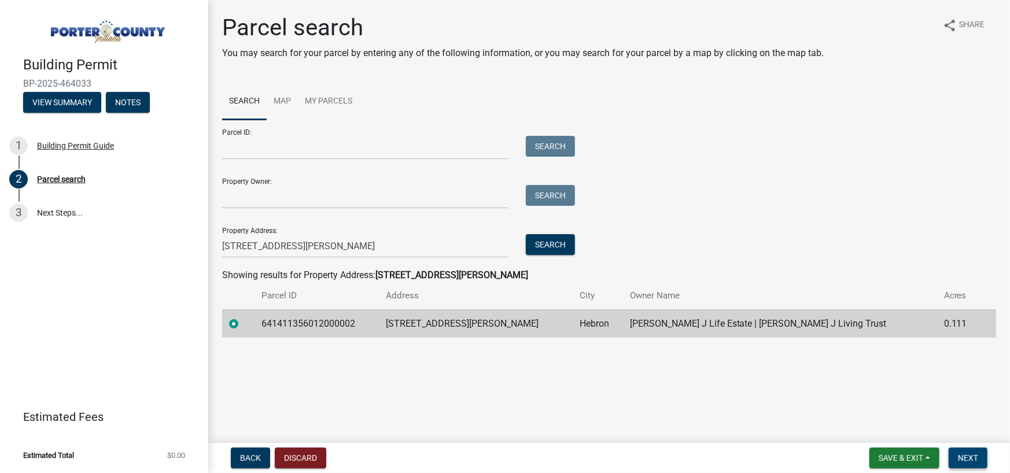
click at [966, 456] on span "Next" at bounding box center [968, 458] width 20 height 9
click at [312, 327] on td "641411356012000002" at bounding box center [317, 323] width 125 height 28
click at [976, 462] on span "Next" at bounding box center [968, 458] width 20 height 9
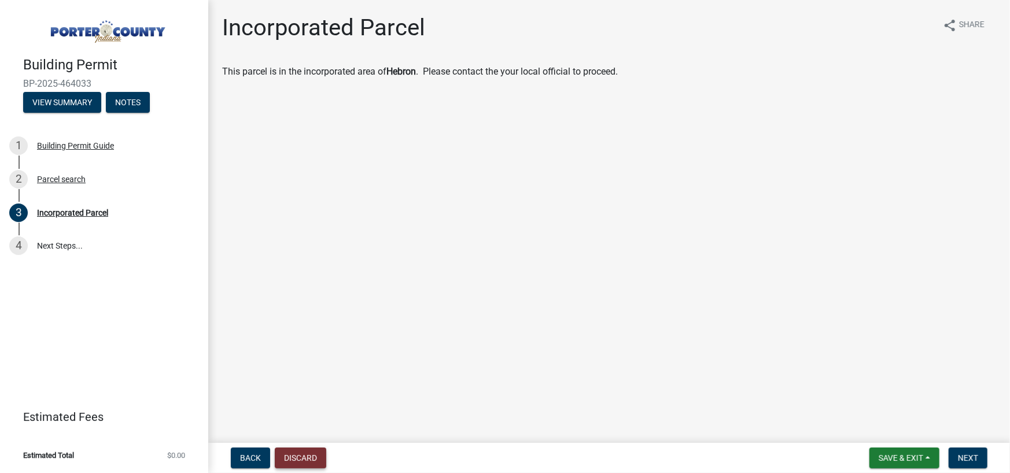
click at [311, 459] on button "Discard" at bounding box center [300, 458] width 51 height 21
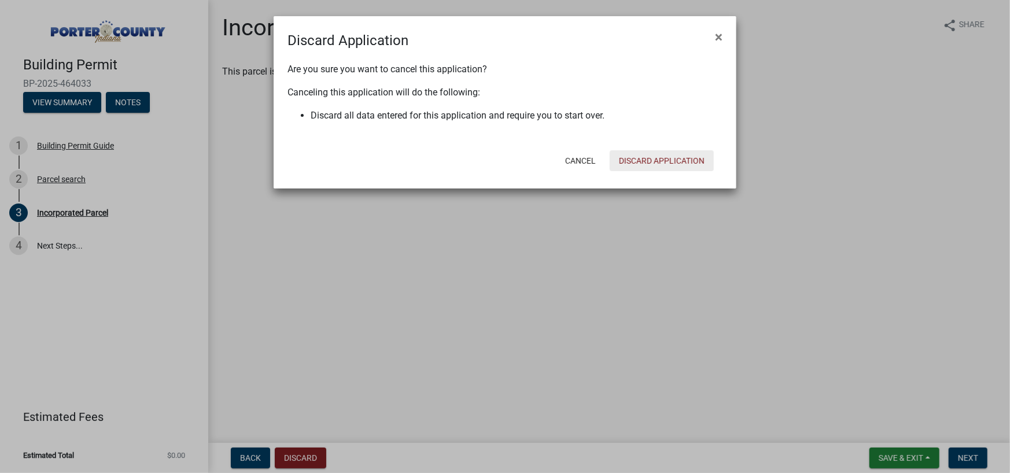
click at [643, 157] on button "Discard Application" at bounding box center [662, 160] width 104 height 21
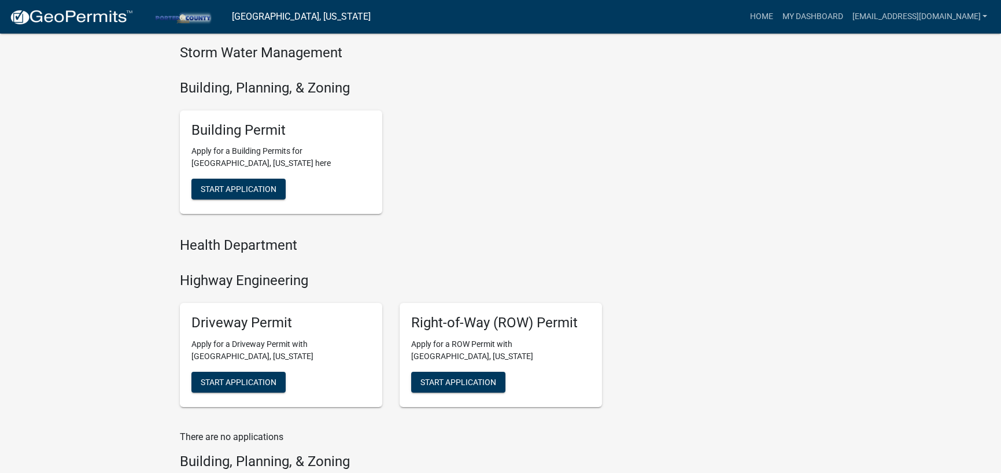
scroll to position [405, 0]
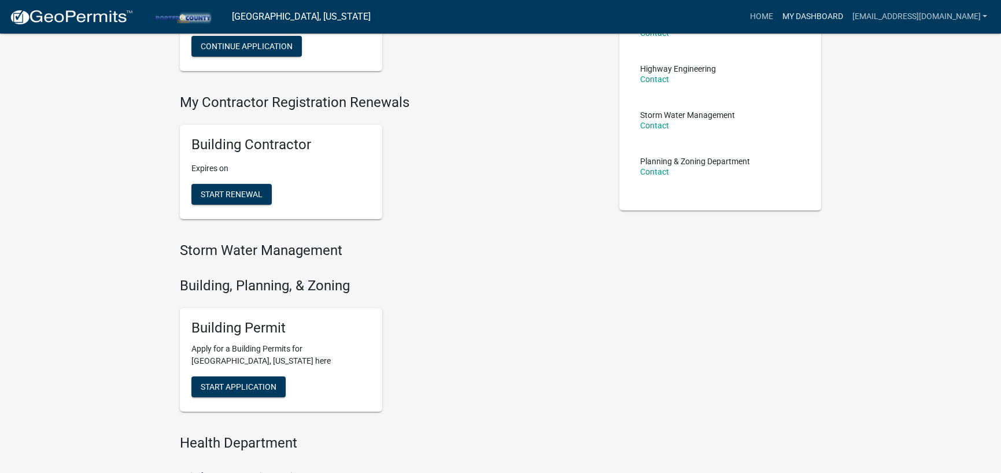
click at [802, 12] on link "My Dashboard" at bounding box center [813, 17] width 70 height 22
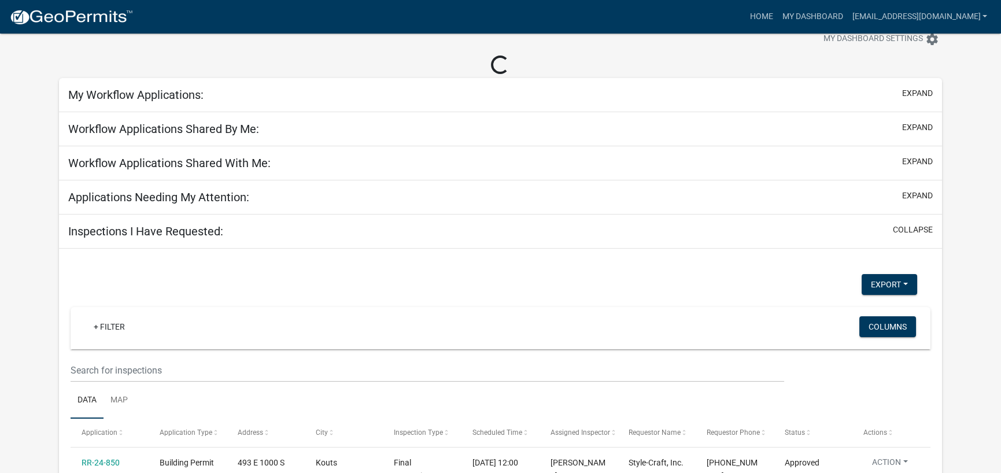
scroll to position [240, 0]
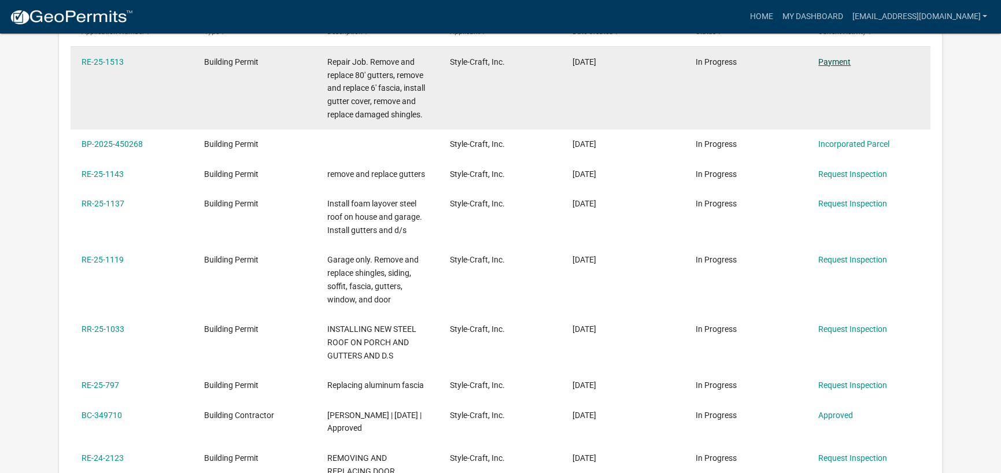
click at [828, 61] on link "Payment" at bounding box center [835, 61] width 32 height 9
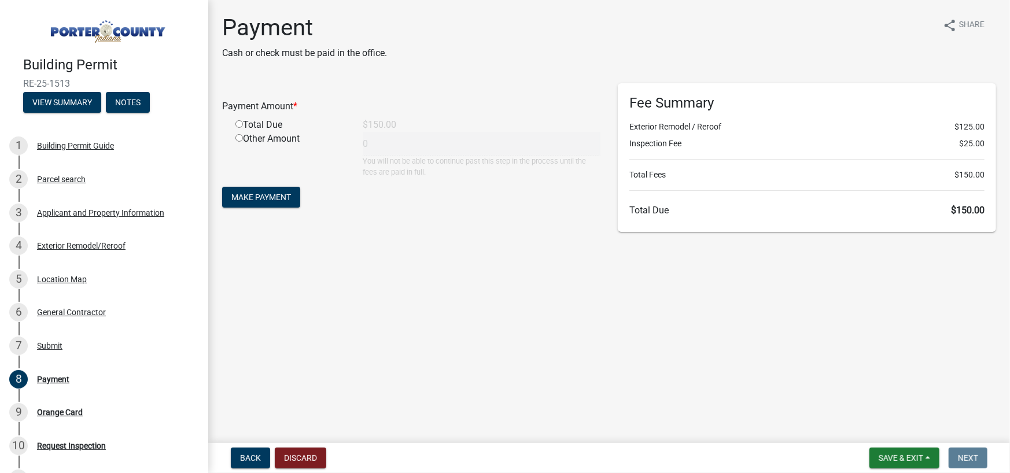
click at [235, 122] on input "radio" at bounding box center [239, 124] width 8 height 8
radio input "true"
type input "150"
click at [271, 197] on span "Make Payment" at bounding box center [261, 197] width 60 height 9
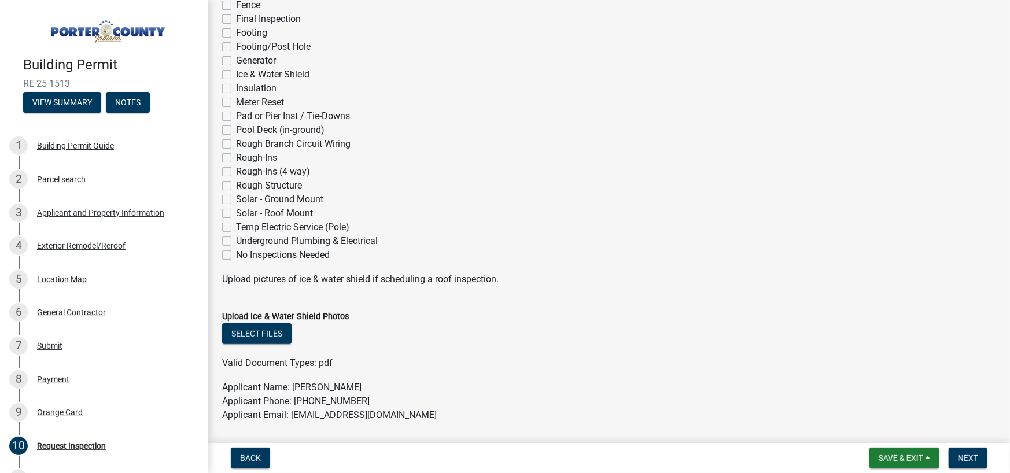
scroll to position [405, 0]
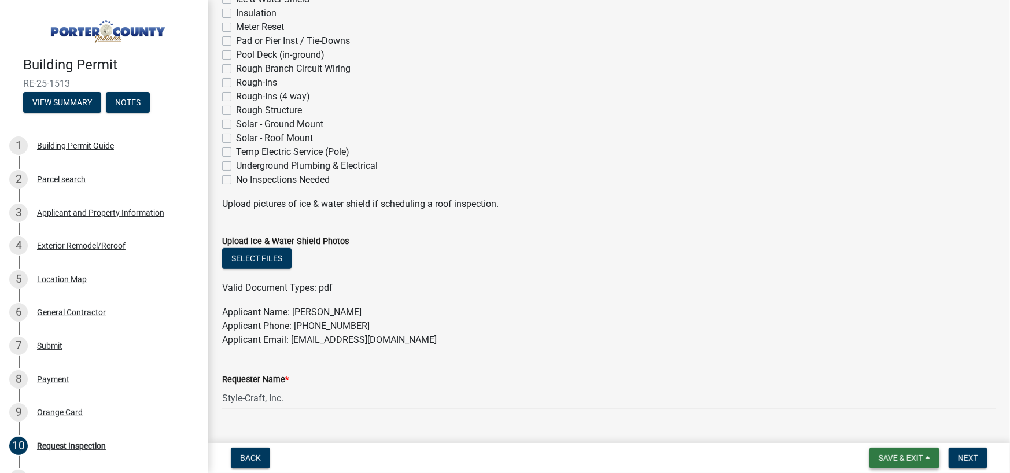
click at [912, 456] on span "Save & Exit" at bounding box center [901, 458] width 45 height 9
click at [892, 422] on button "Save & Exit" at bounding box center [893, 428] width 93 height 28
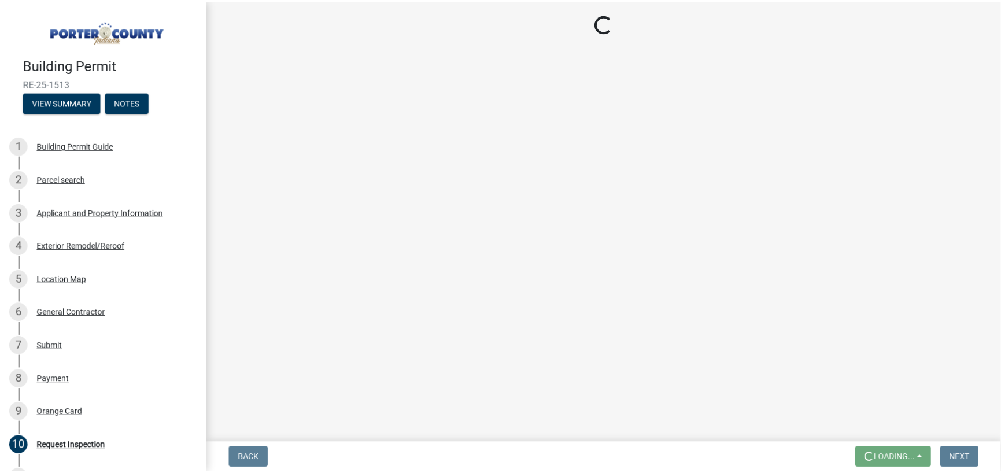
scroll to position [0, 0]
